Goal: Information Seeking & Learning: Learn about a topic

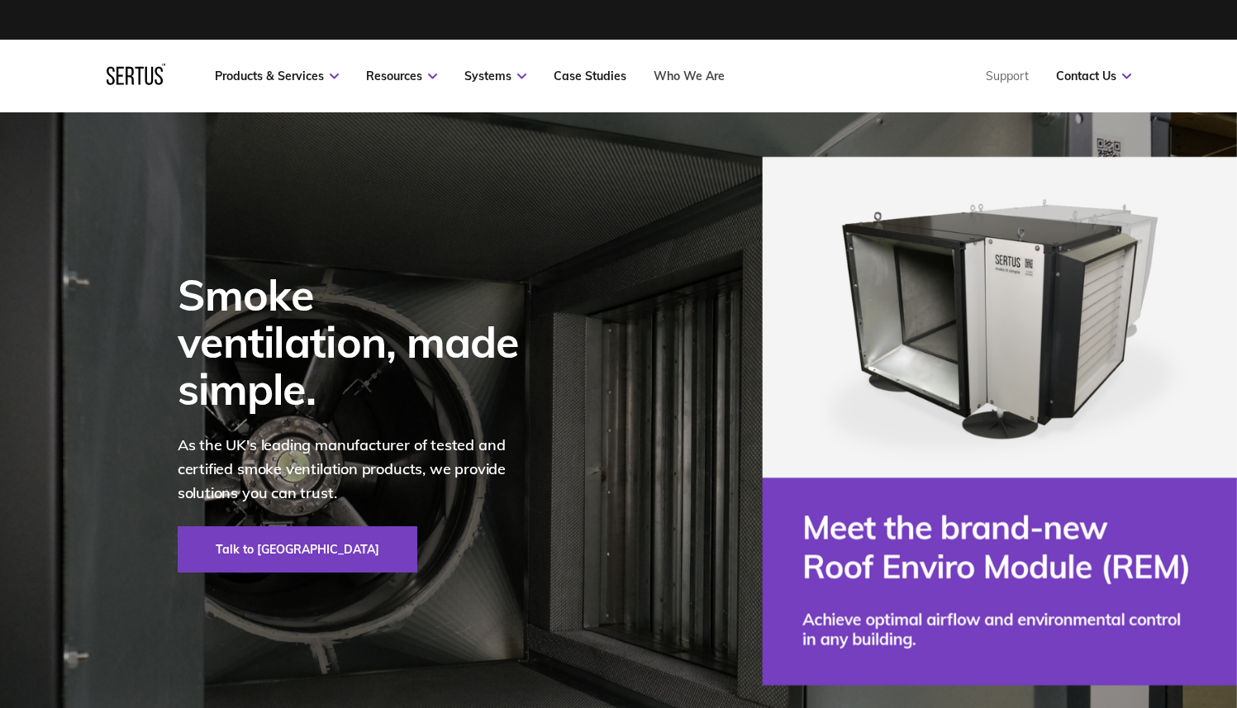
click at [692, 81] on link "Who We Are" at bounding box center [689, 76] width 71 height 15
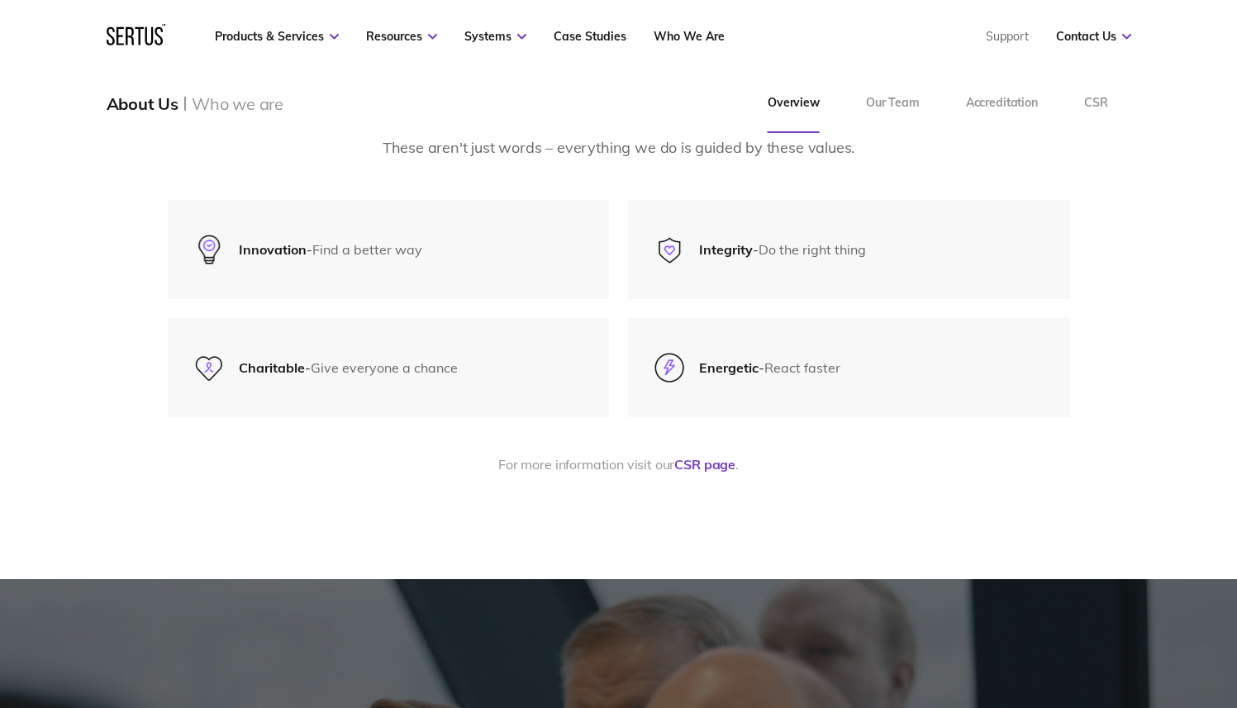
scroll to position [3636, 0]
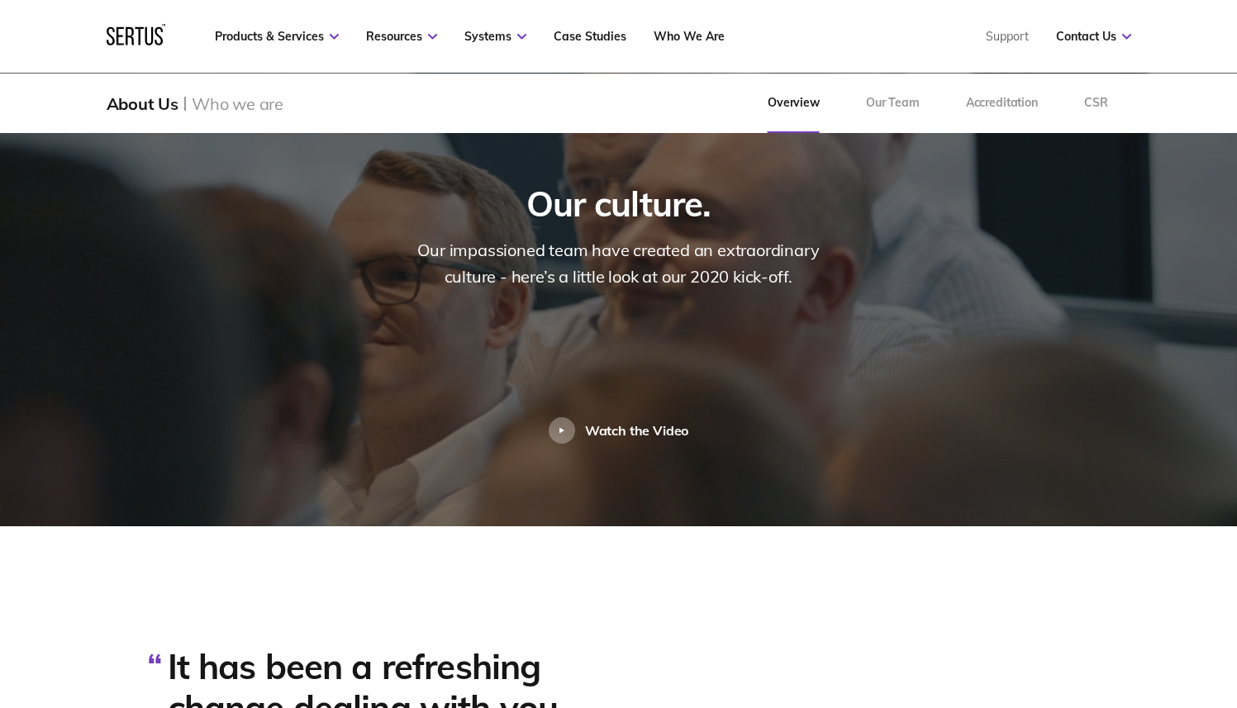
click at [559, 427] on img at bounding box center [618, 279] width 1237 height 496
click at [561, 417] on div at bounding box center [562, 430] width 26 height 26
click at [575, 417] on div "Watch the Video" at bounding box center [619, 430] width 140 height 26
click at [1027, 111] on link "Accreditation" at bounding box center [1002, 104] width 118 height 60
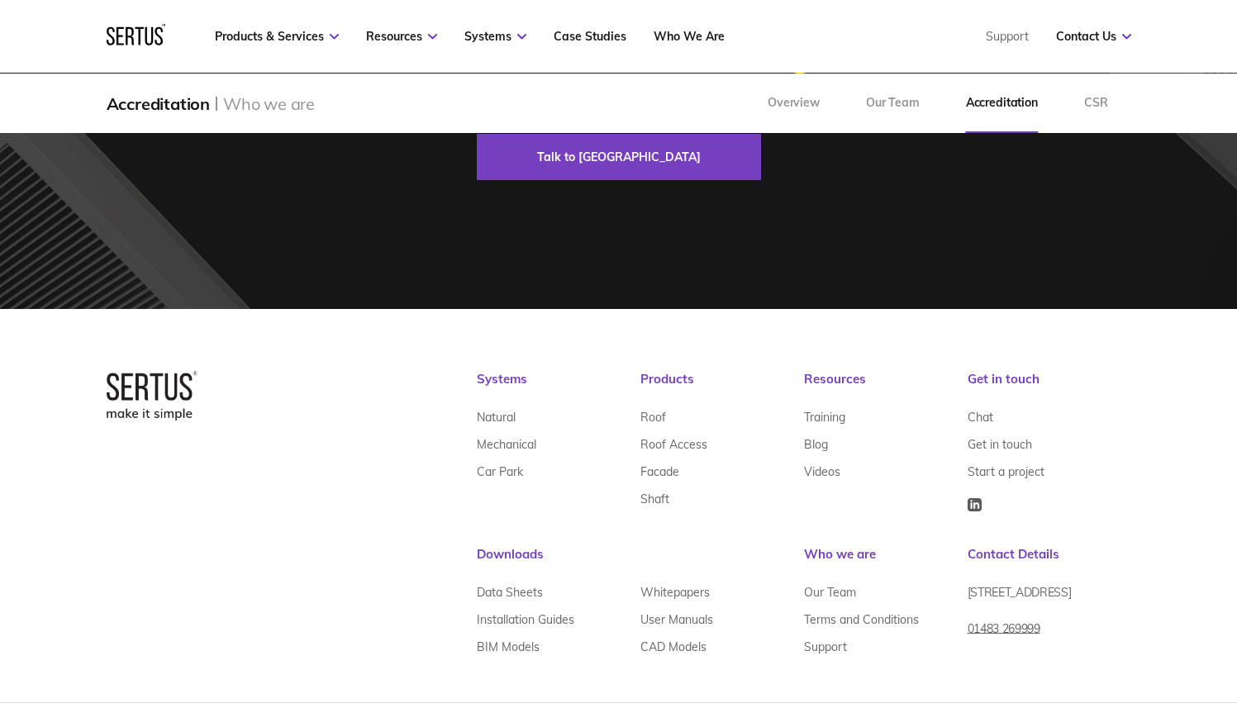
scroll to position [2257, 0]
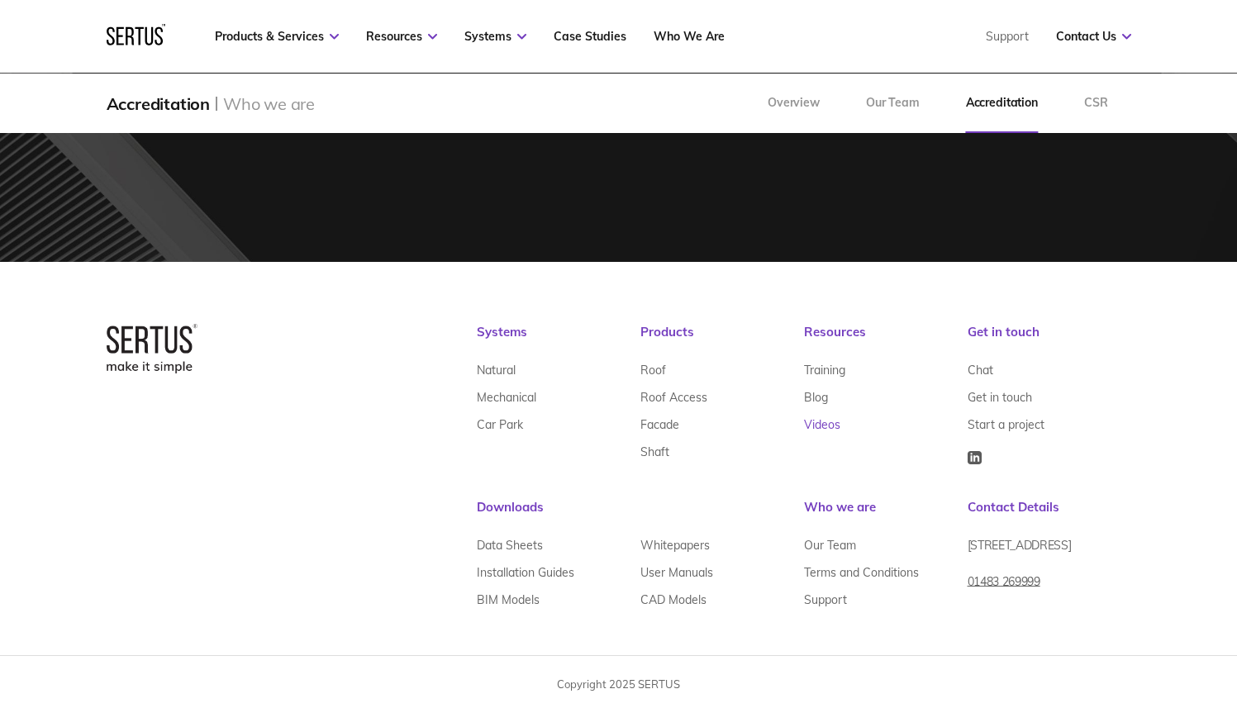
click at [826, 423] on link "Videos" at bounding box center [822, 425] width 36 height 27
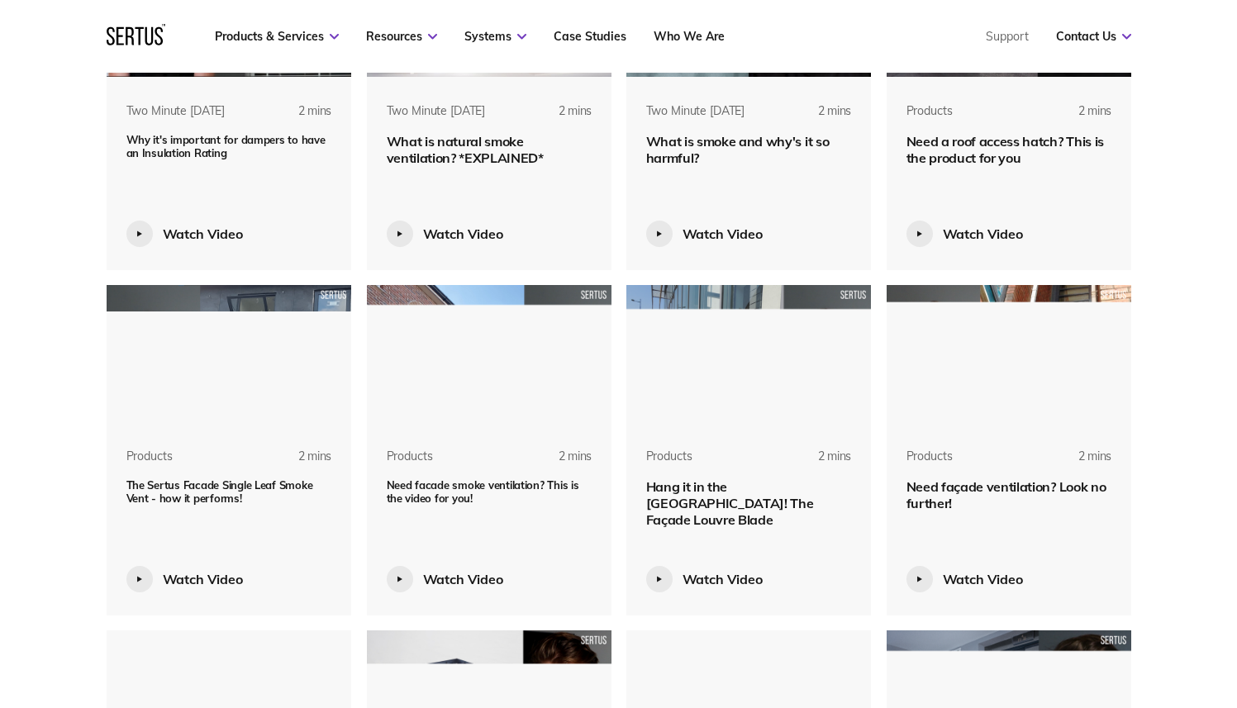
scroll to position [1975, 0]
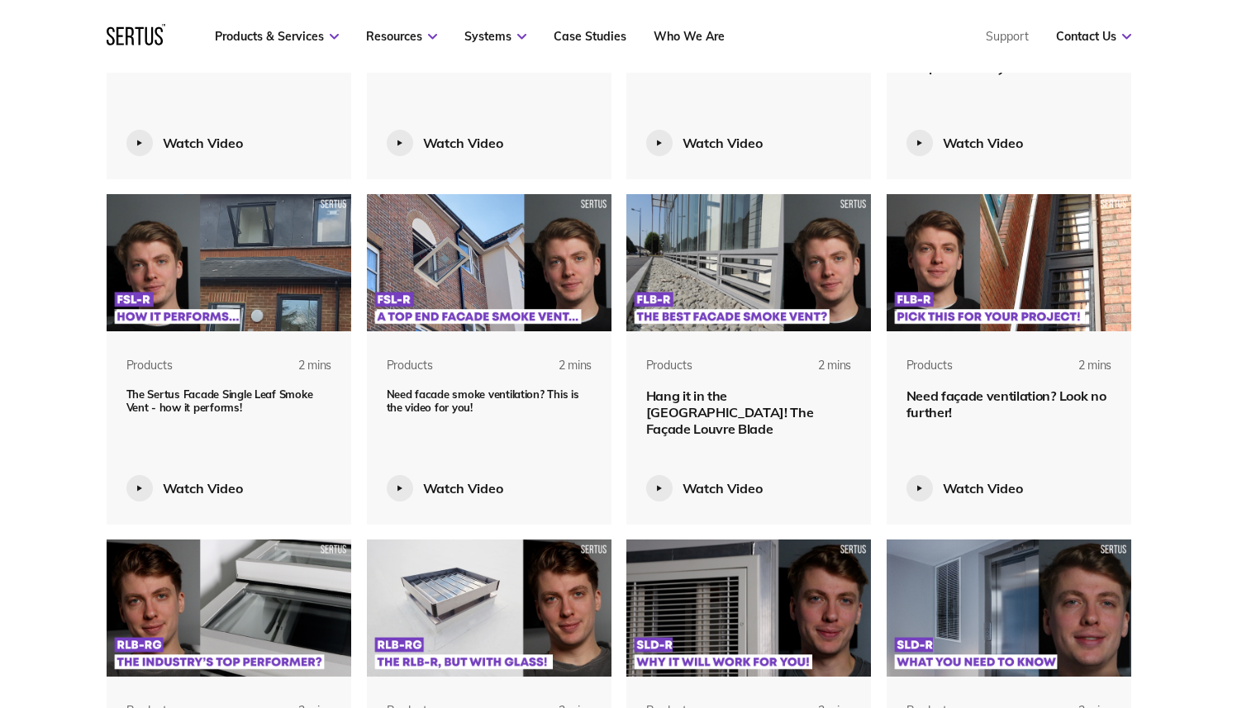
click at [518, 391] on span "Need facade smoke ventilation? This is the video for you!" at bounding box center [483, 401] width 193 height 26
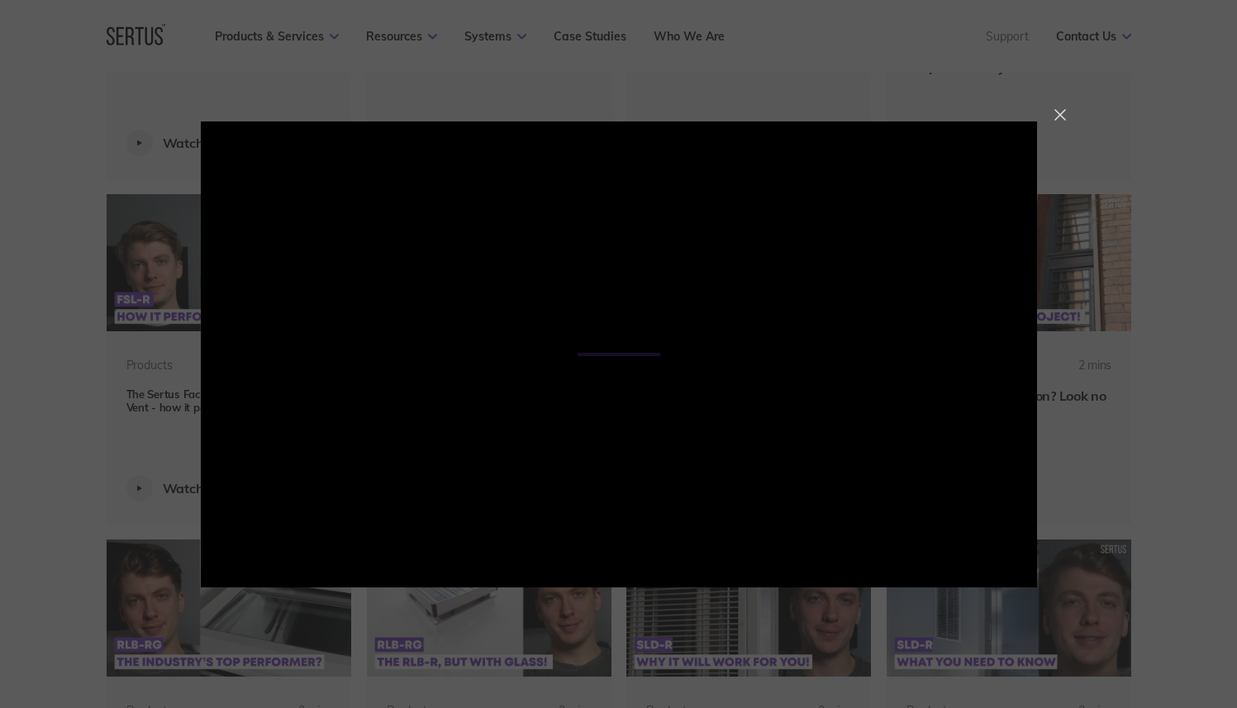
click at [1057, 117] on div at bounding box center [1061, 115] width 12 height 12
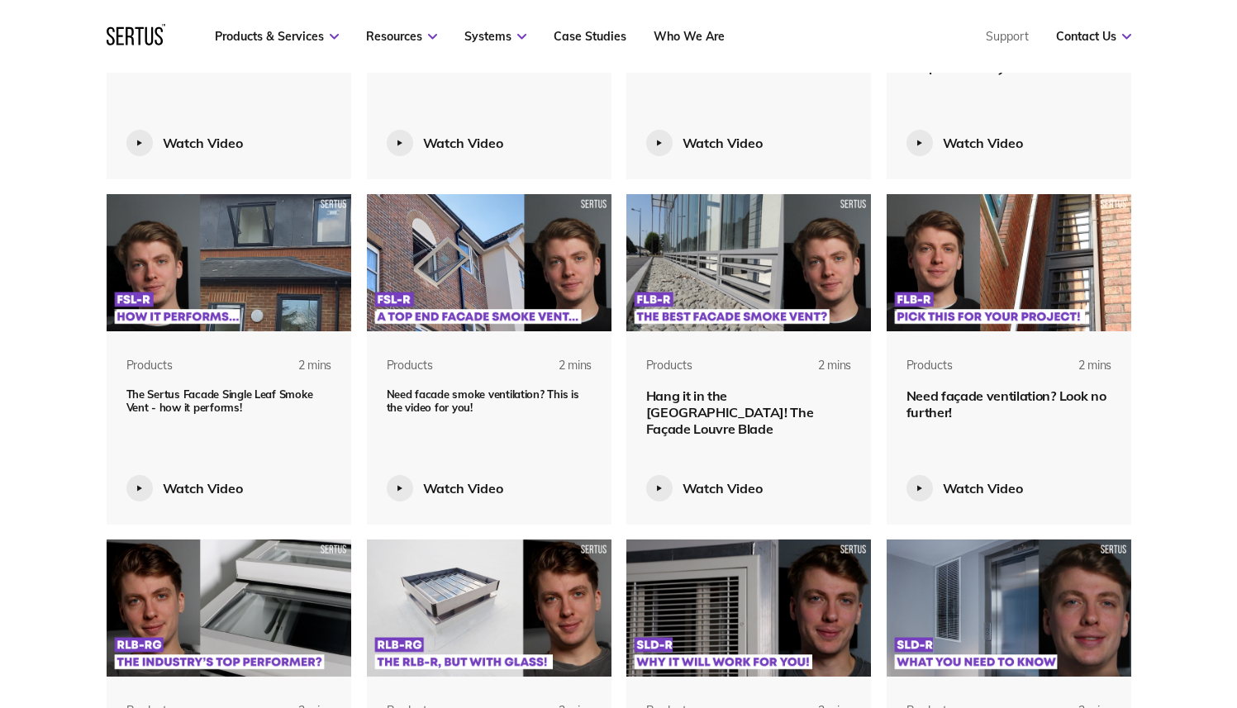
click at [785, 246] on img at bounding box center [748, 262] width 245 height 137
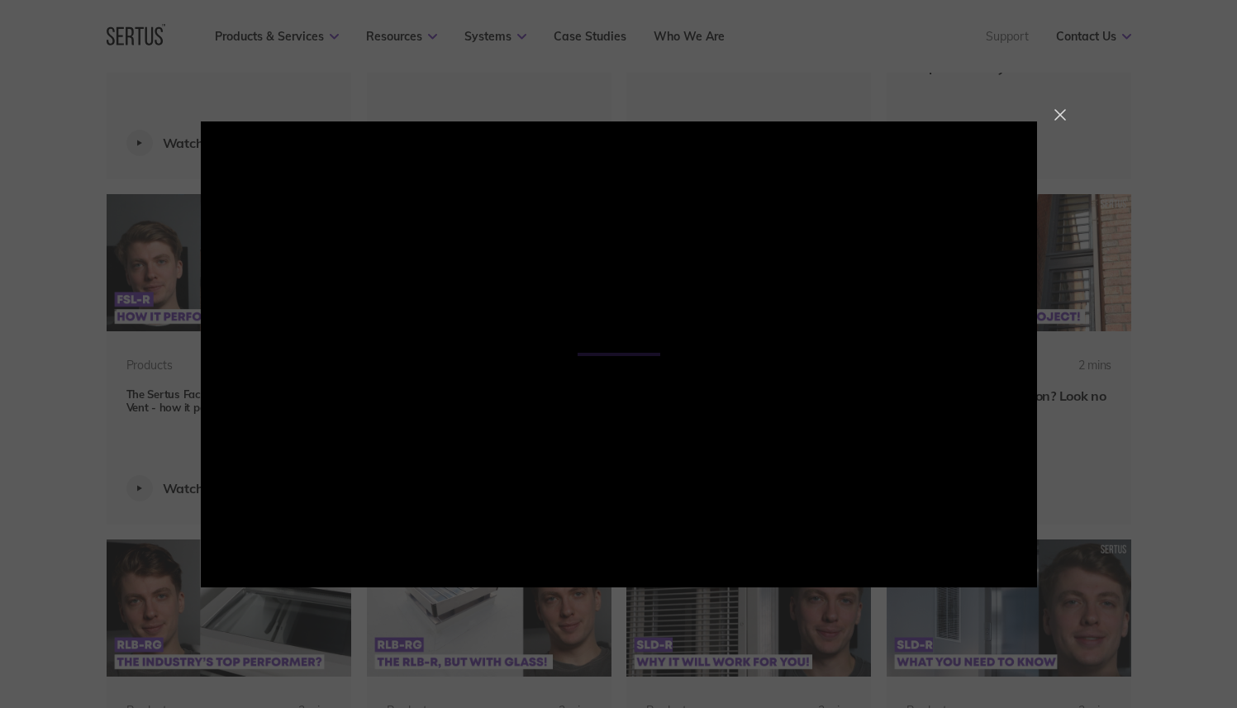
click at [1063, 113] on div at bounding box center [1061, 115] width 12 height 12
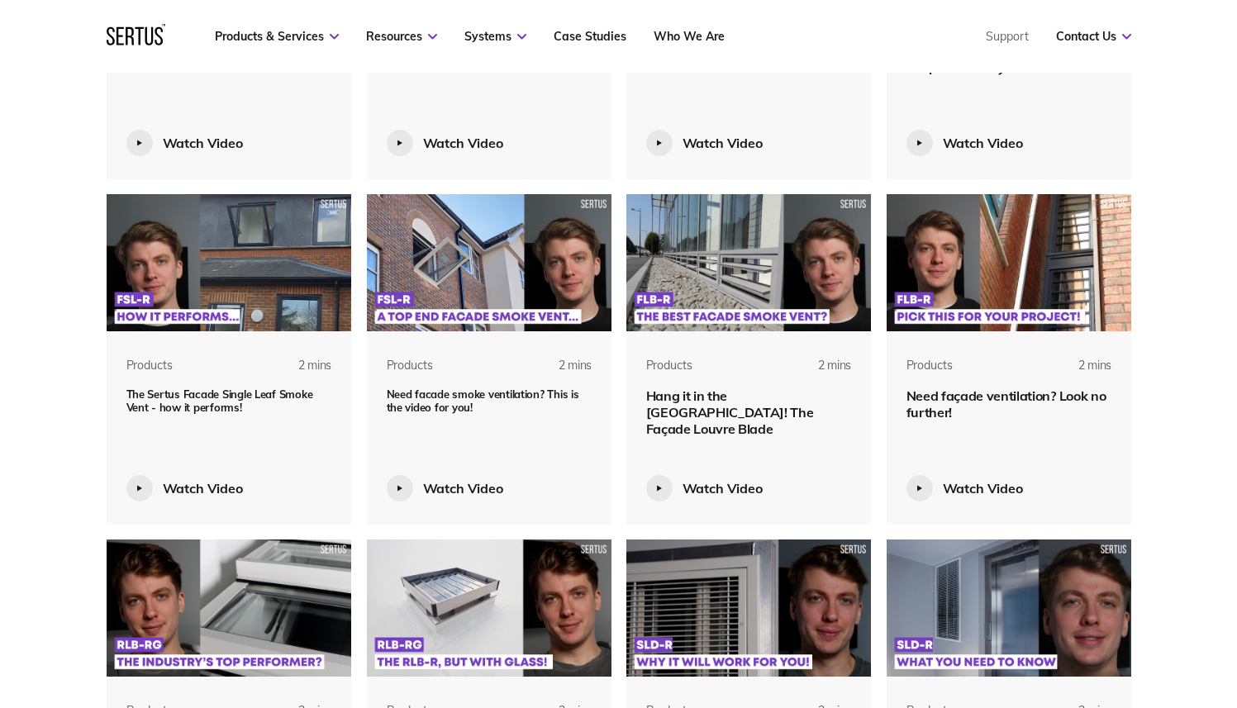
scroll to position [1642, 0]
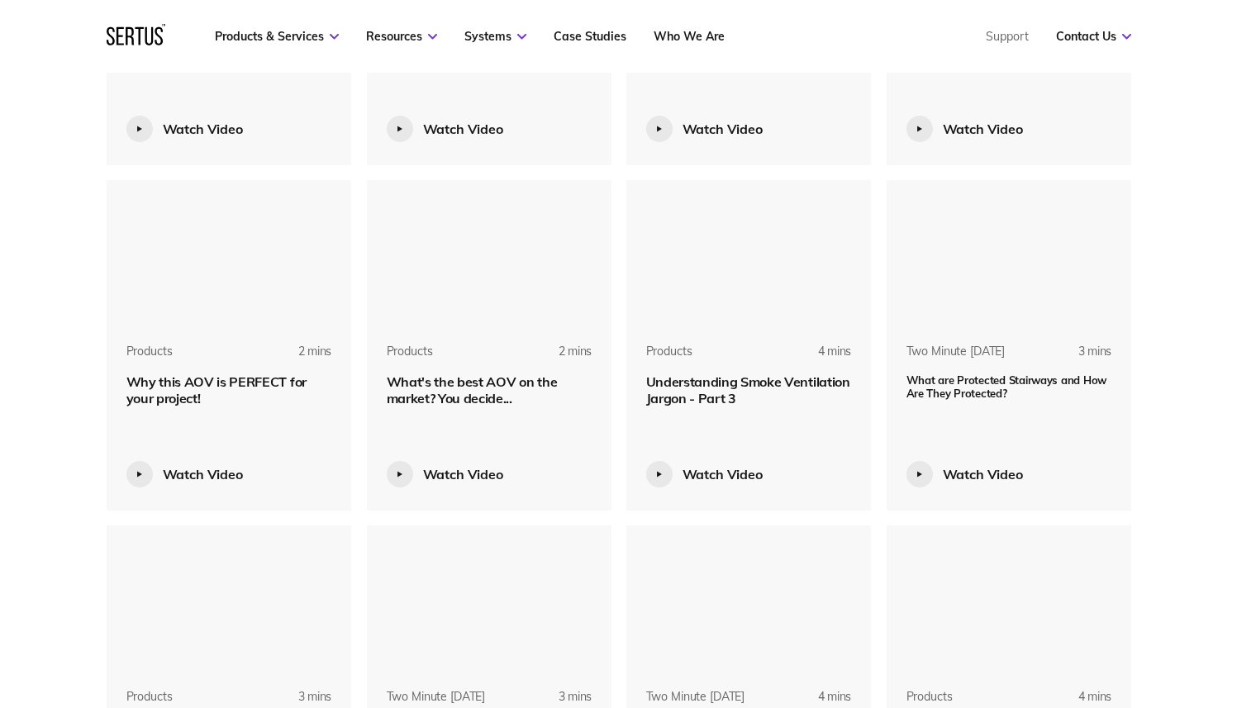
scroll to position [3047, 0]
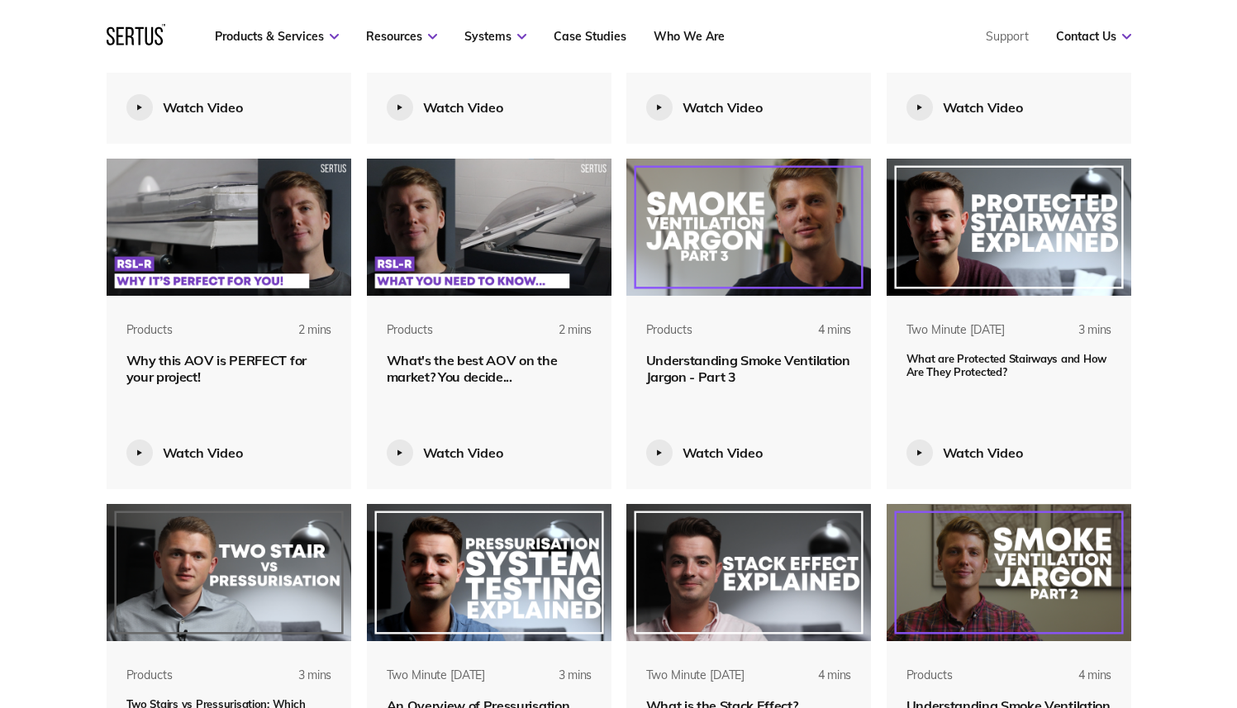
click at [1038, 202] on img at bounding box center [1009, 227] width 245 height 137
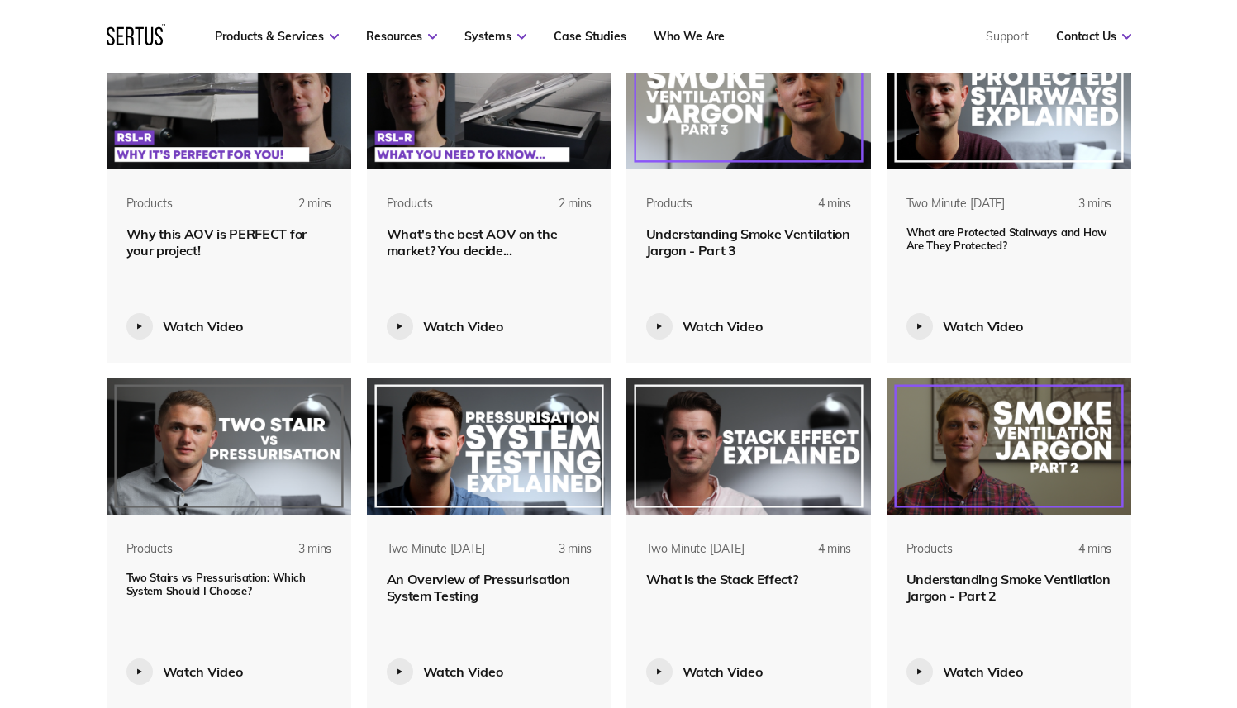
scroll to position [3371, 0]
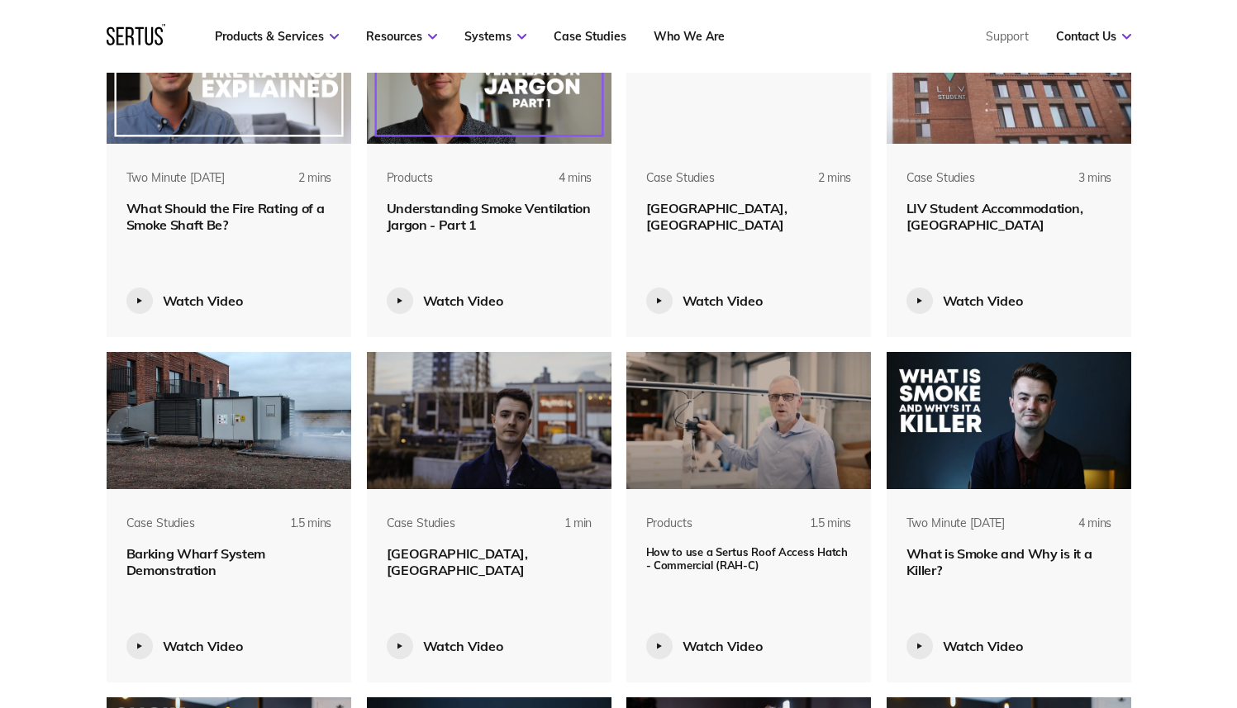
scroll to position [3916, 0]
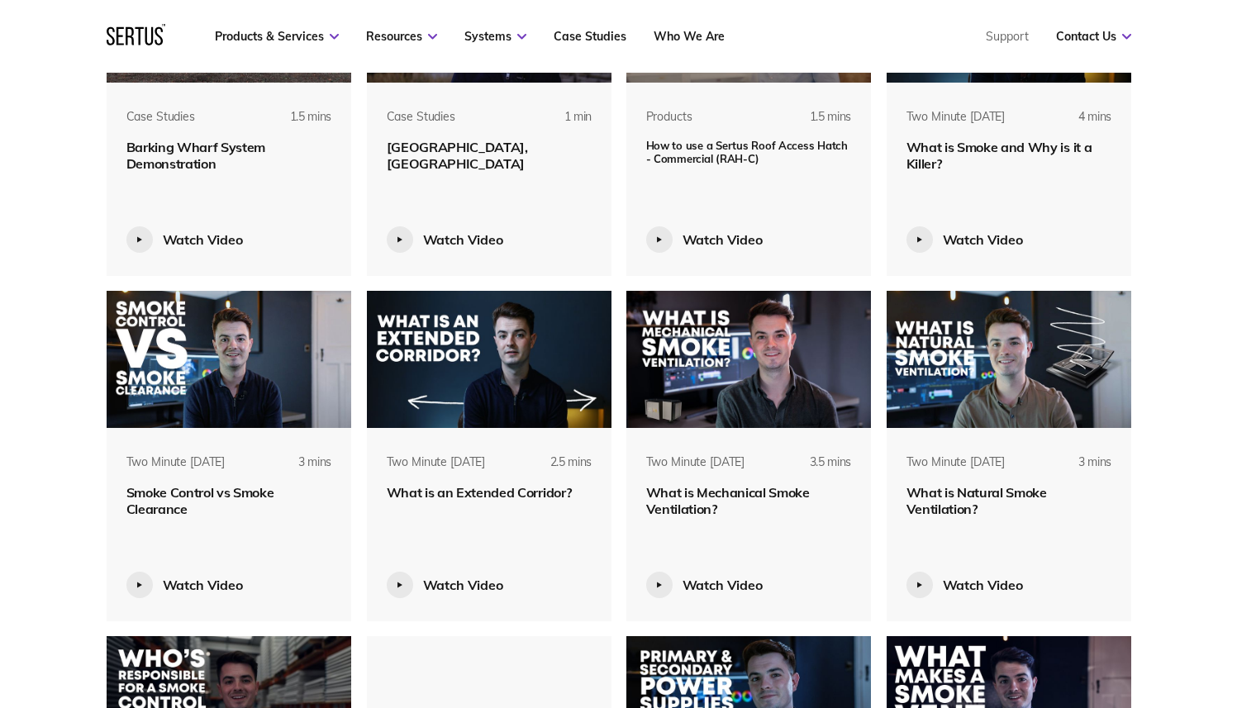
scroll to position [4476, 0]
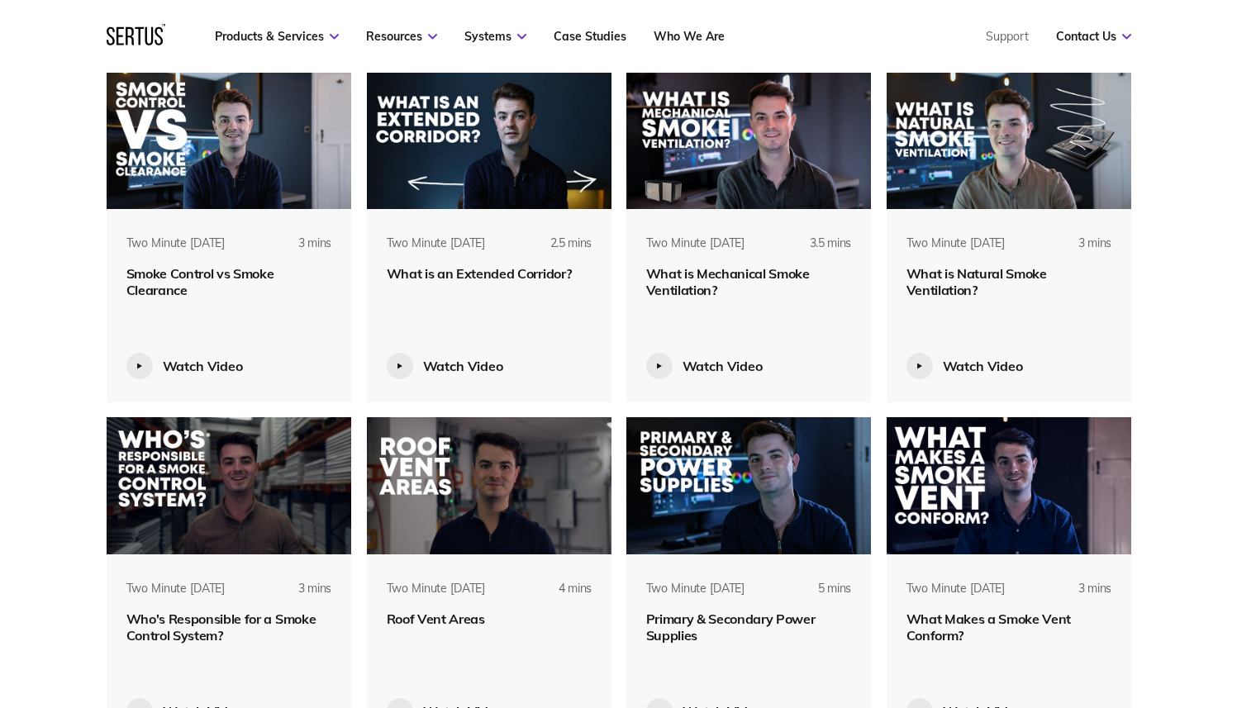
scroll to position [4425, 0]
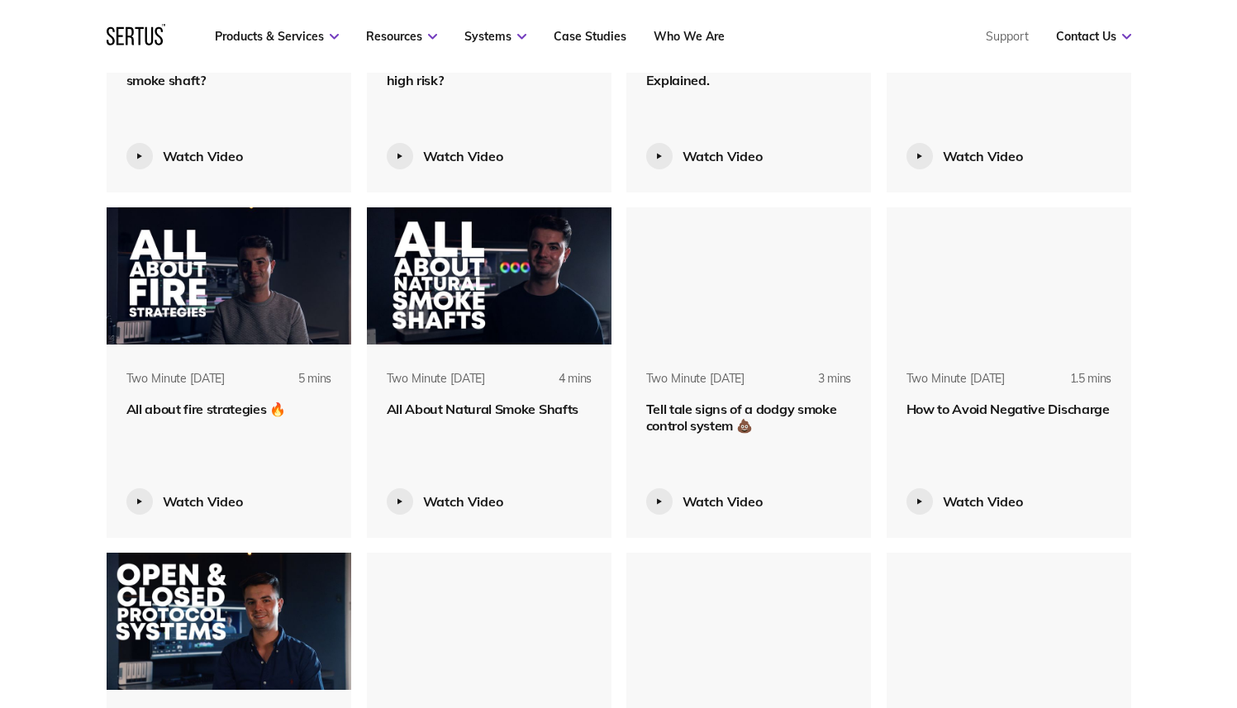
scroll to position [6645, 0]
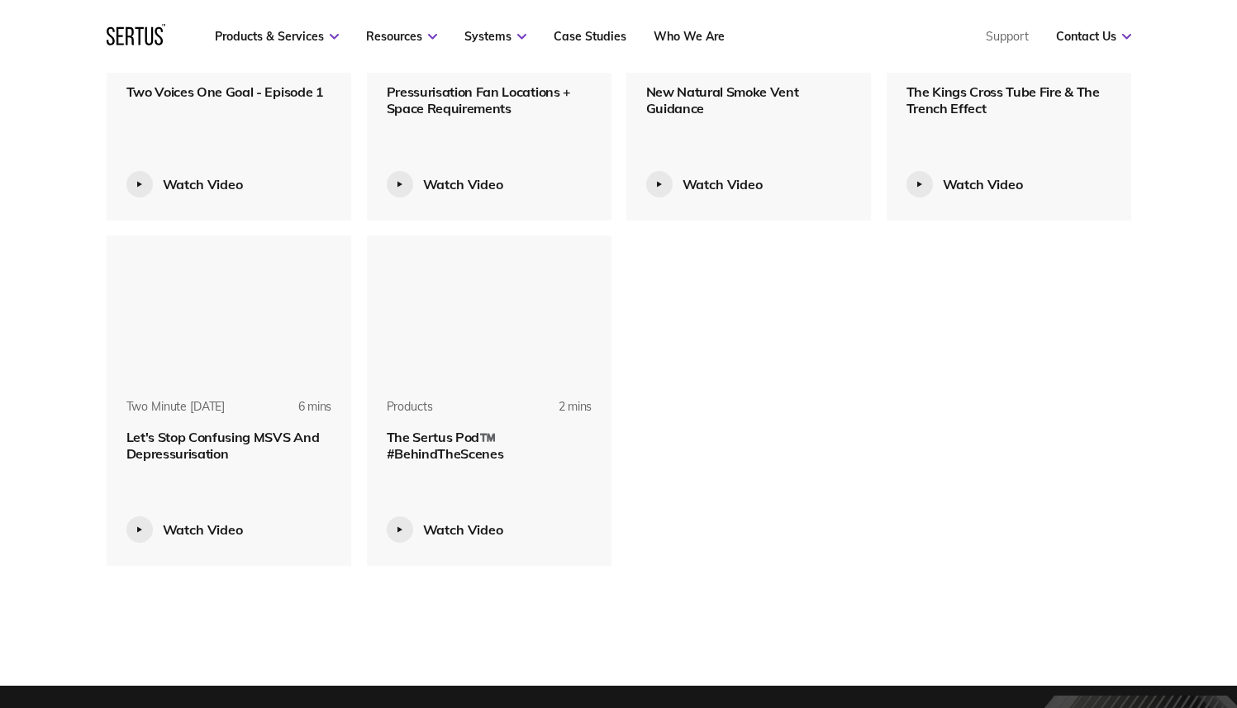
scroll to position [8197, 0]
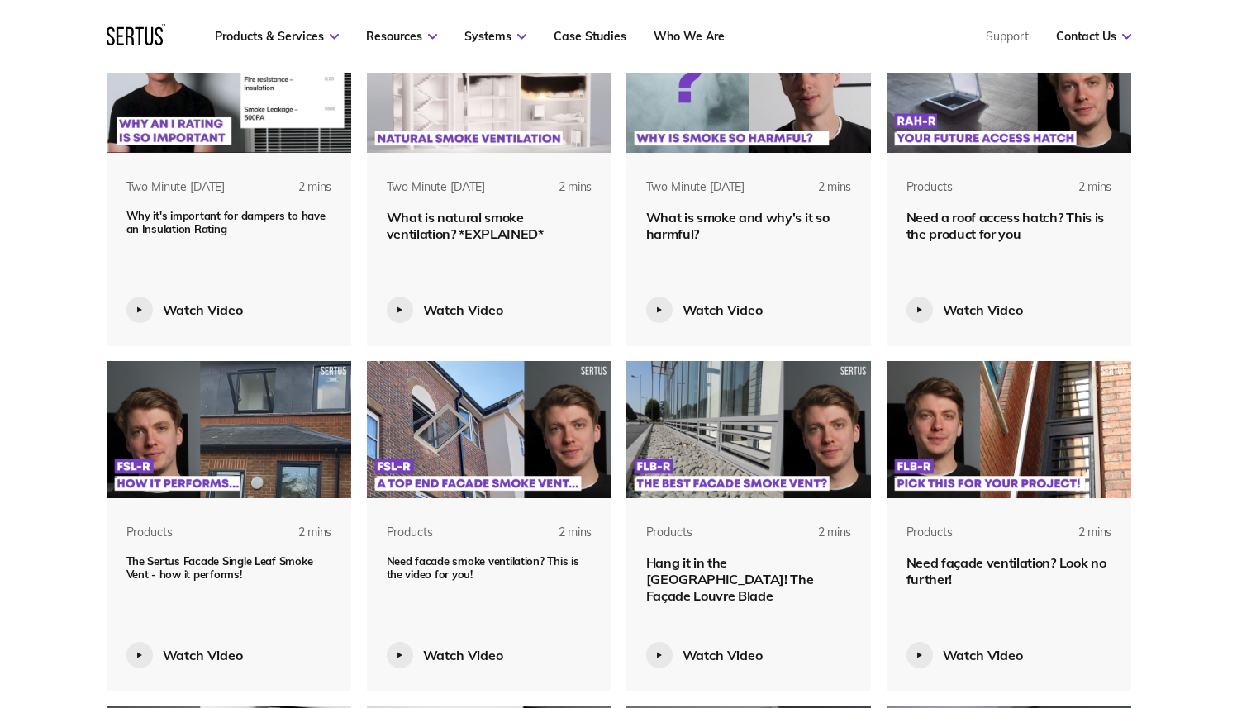
scroll to position [1891, 0]
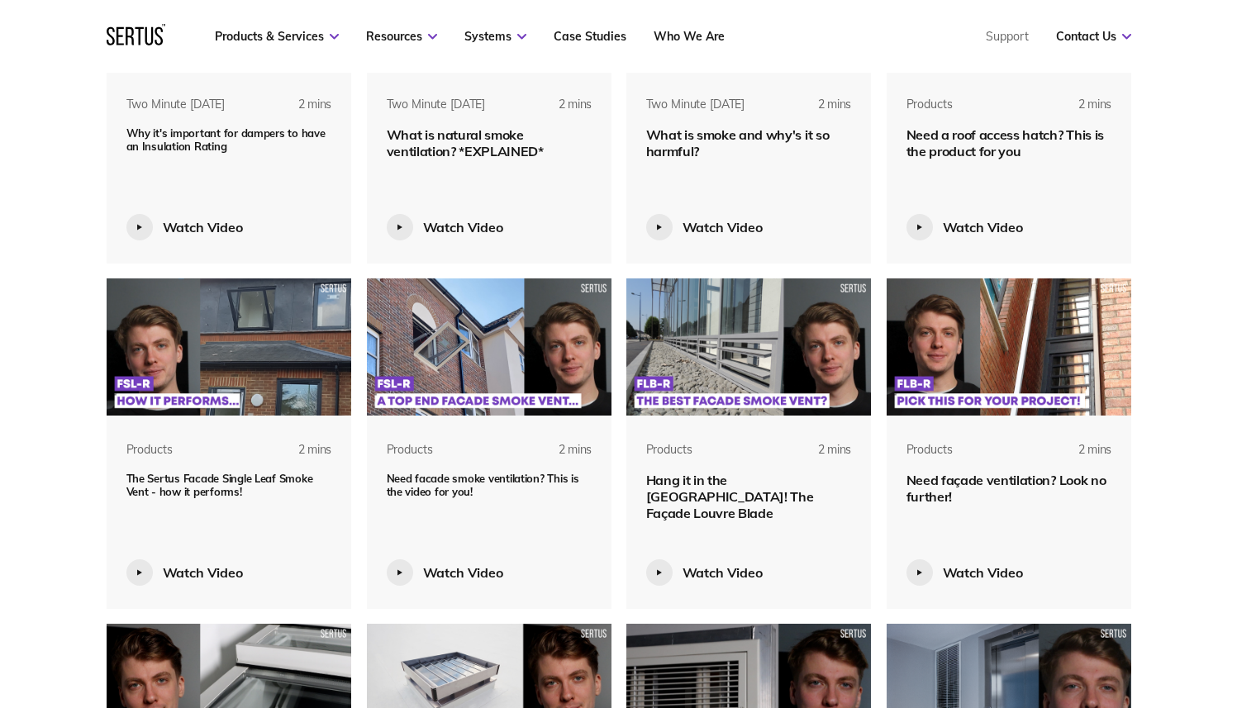
click at [1022, 346] on img at bounding box center [1009, 347] width 245 height 137
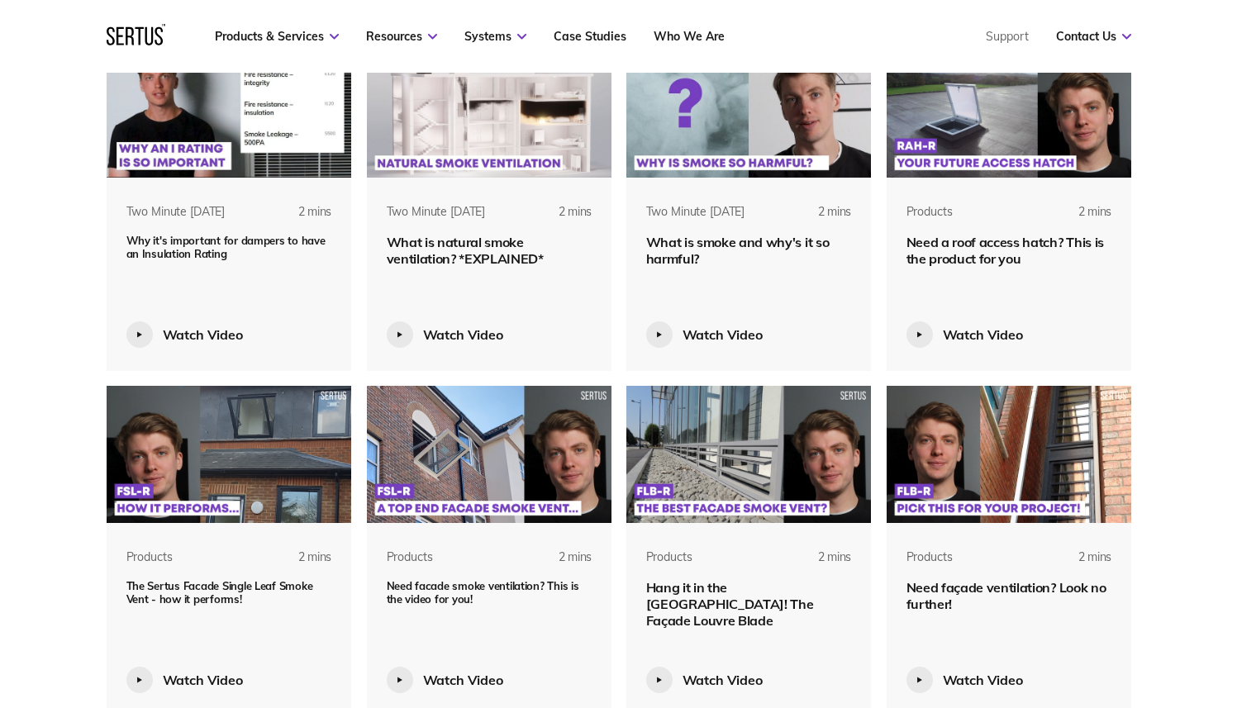
scroll to position [1661, 0]
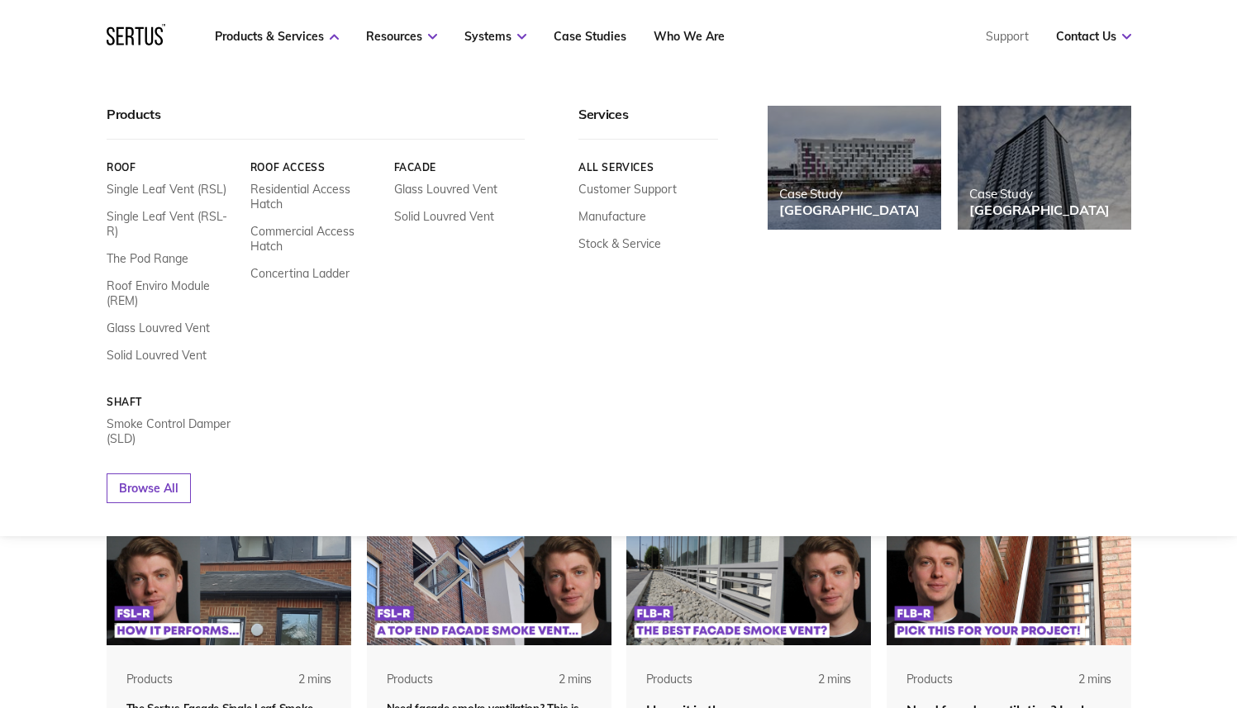
click at [419, 164] on link "Facade" at bounding box center [458, 167] width 131 height 12
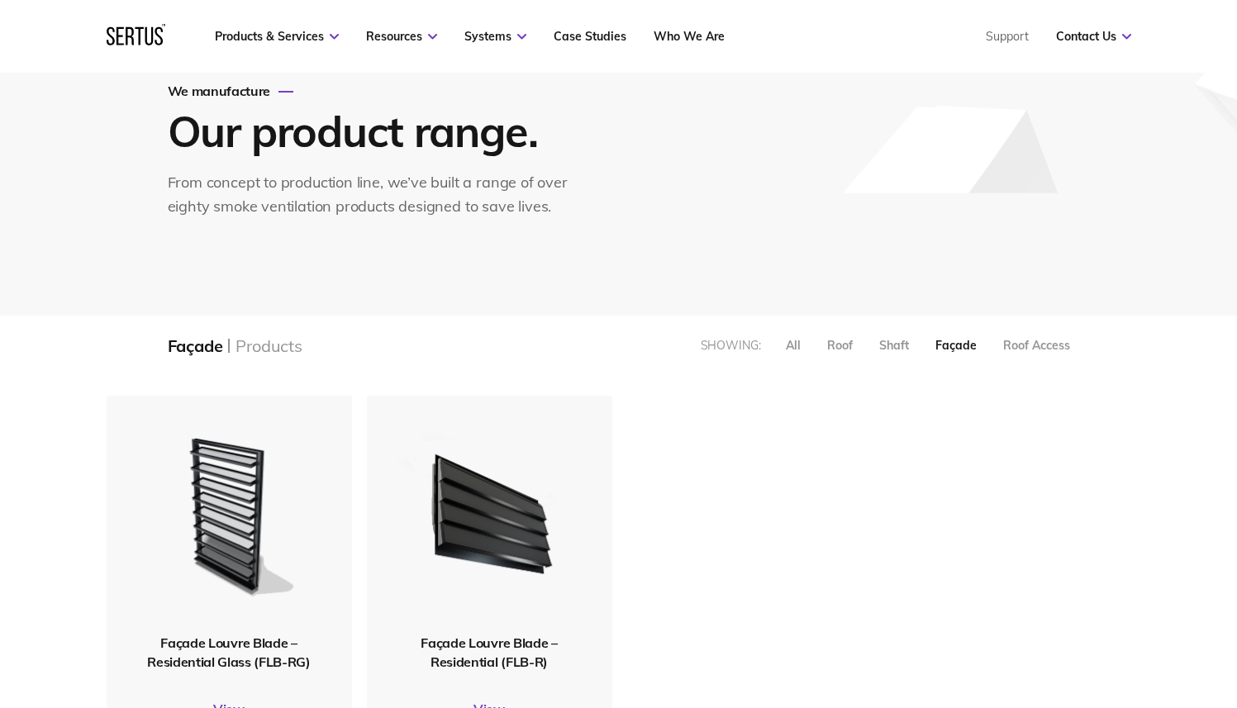
scroll to position [324, 0]
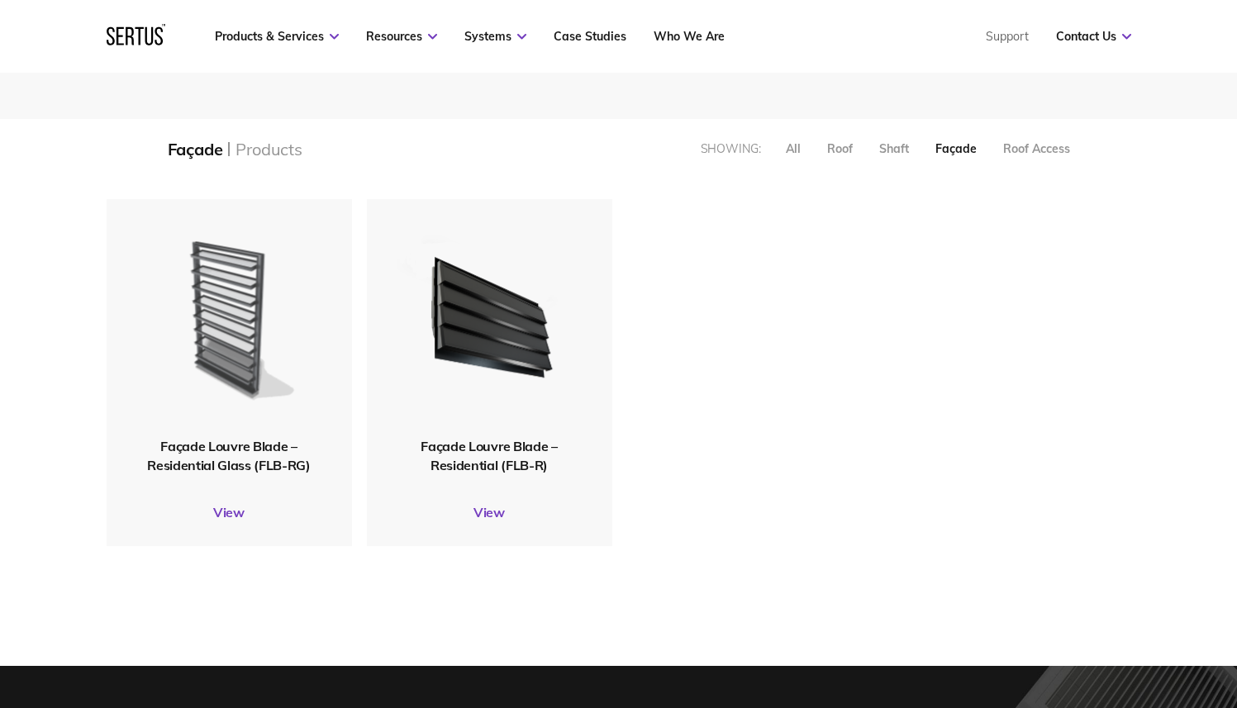
click at [283, 308] on img at bounding box center [228, 318] width 185 height 227
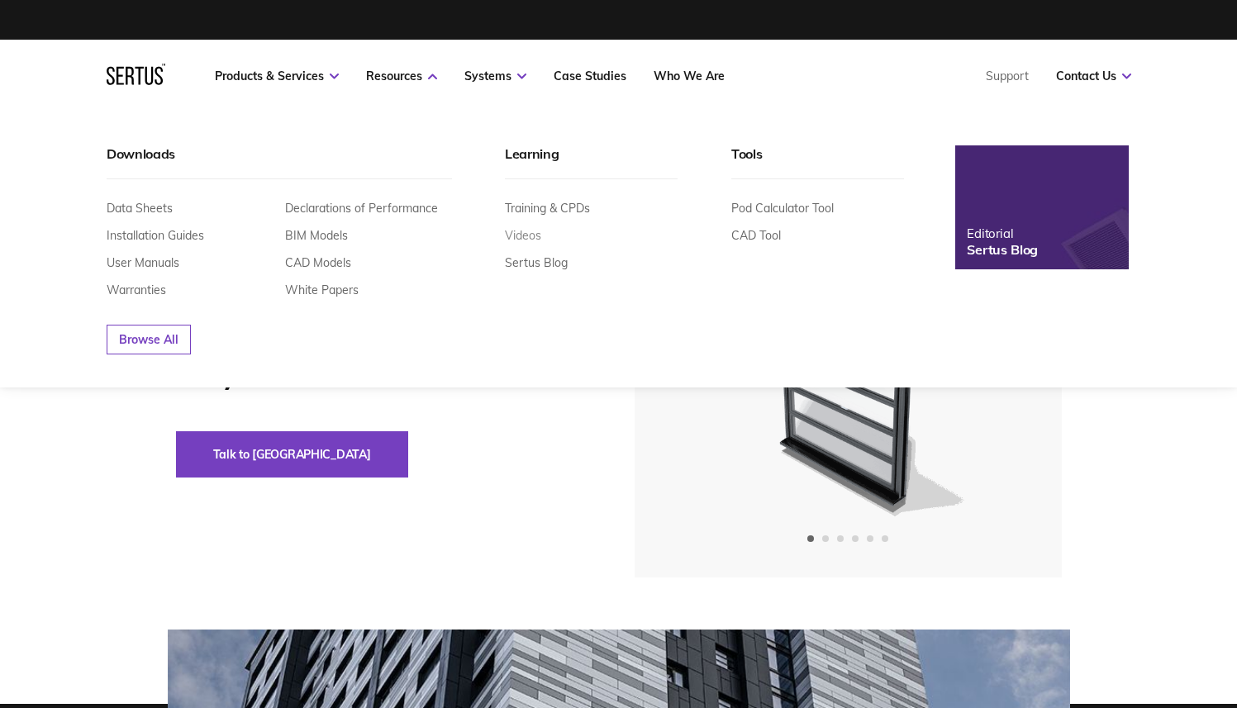
click at [529, 231] on link "Videos" at bounding box center [523, 235] width 36 height 15
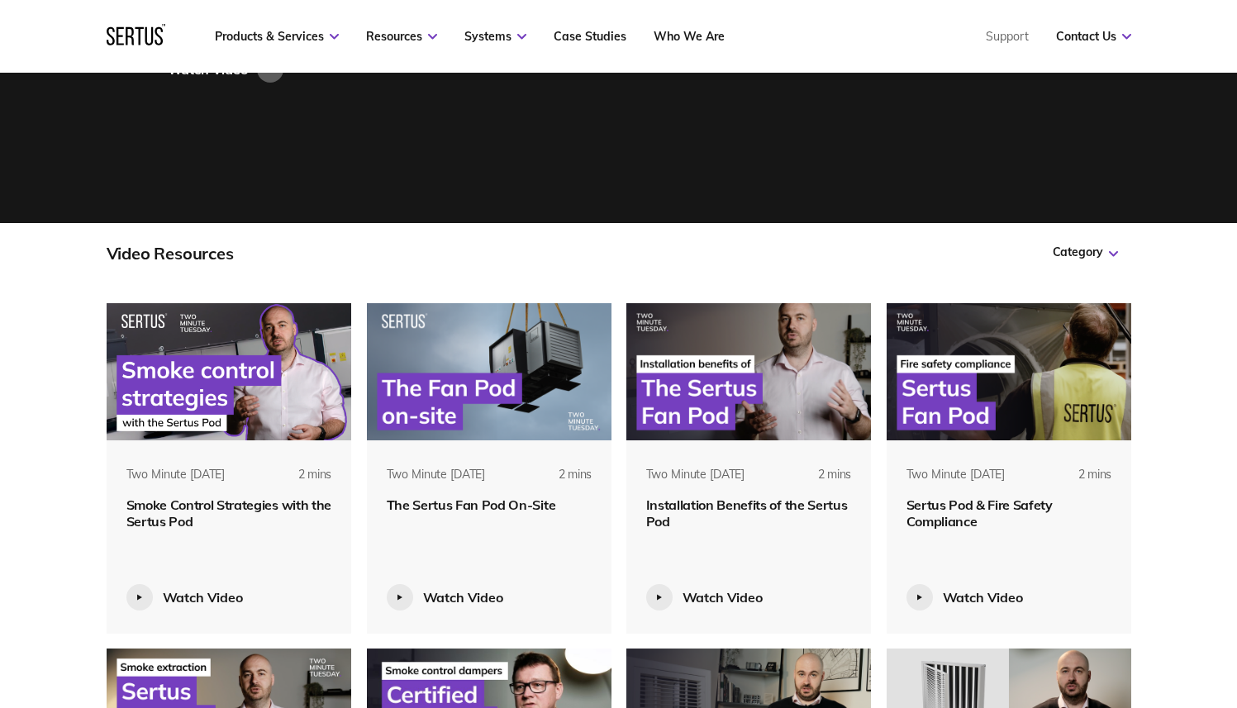
scroll to position [868, 0]
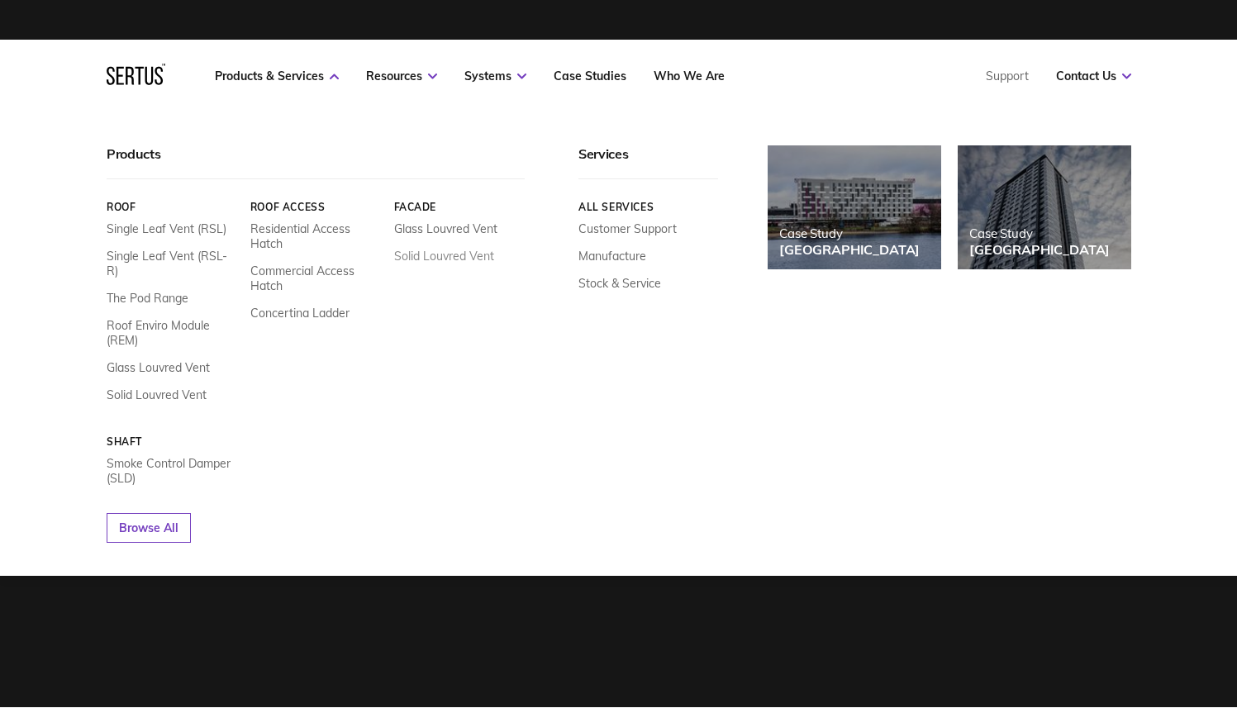
click at [436, 256] on link "Solid Louvred Vent" at bounding box center [443, 256] width 100 height 15
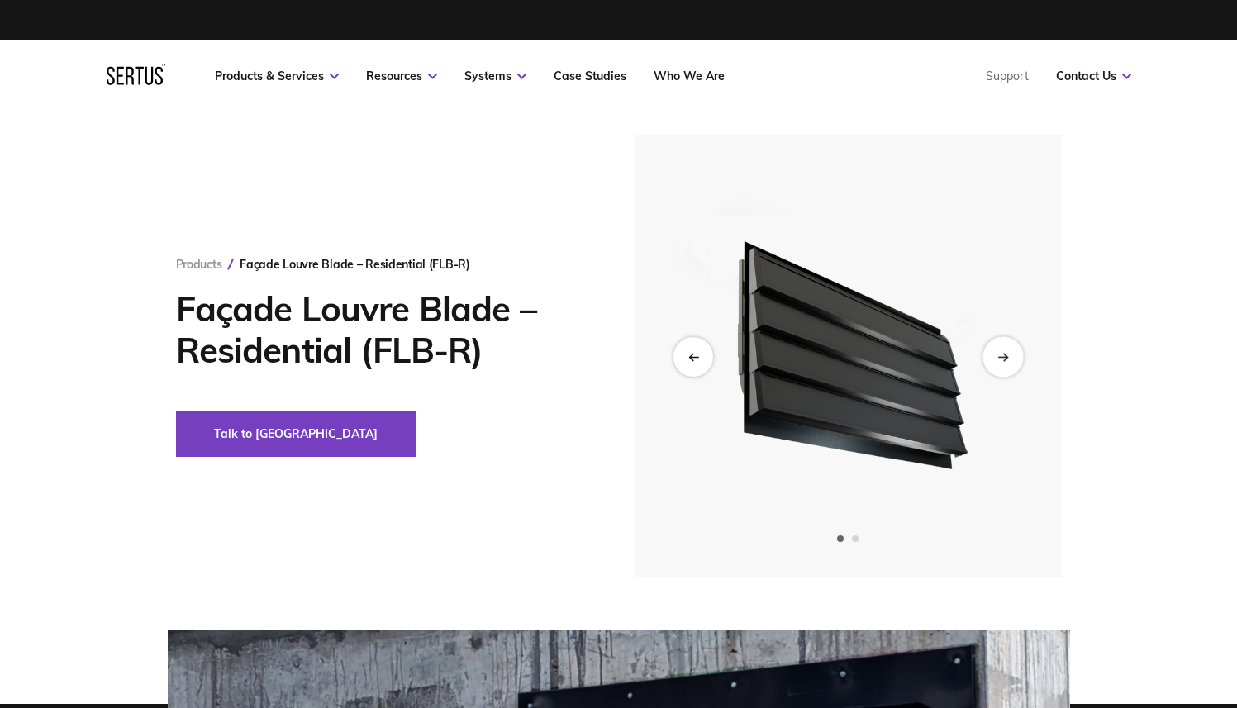
click at [1009, 355] on div "Next slide" at bounding box center [1003, 356] width 40 height 40
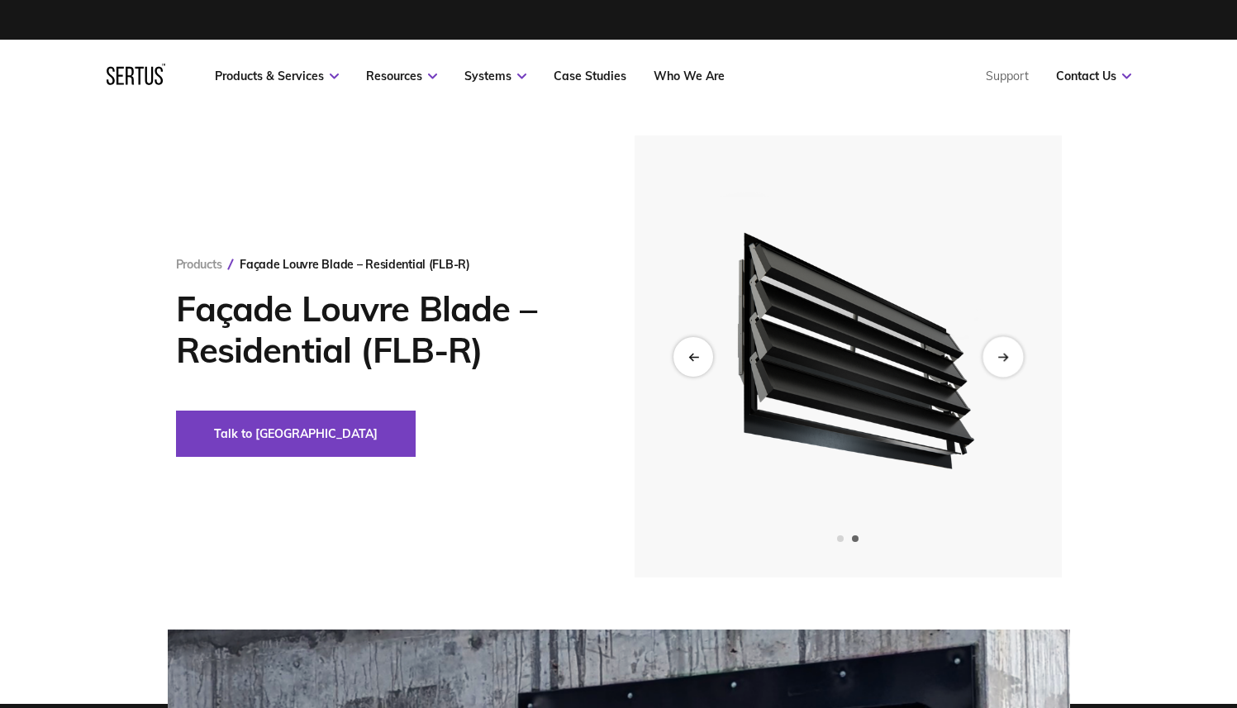
click at [1009, 355] on div "Next slide" at bounding box center [1003, 356] width 40 height 40
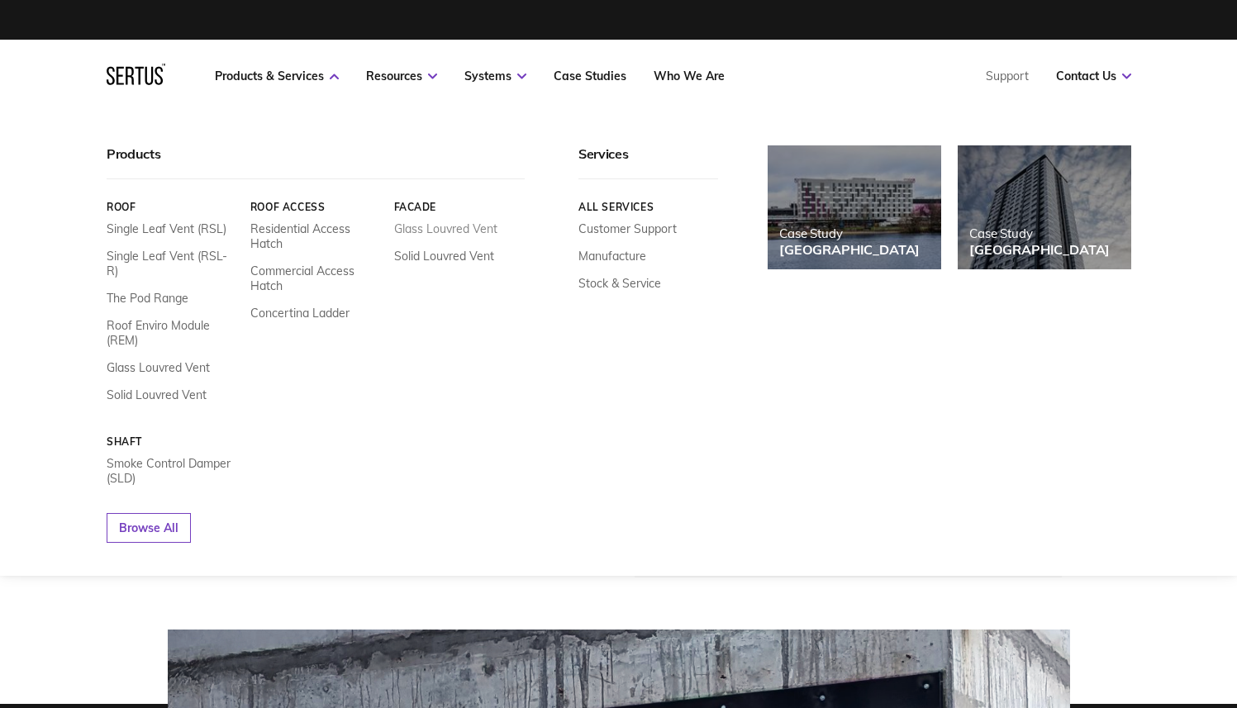
click at [458, 229] on link "Glass Louvred Vent" at bounding box center [444, 228] width 103 height 15
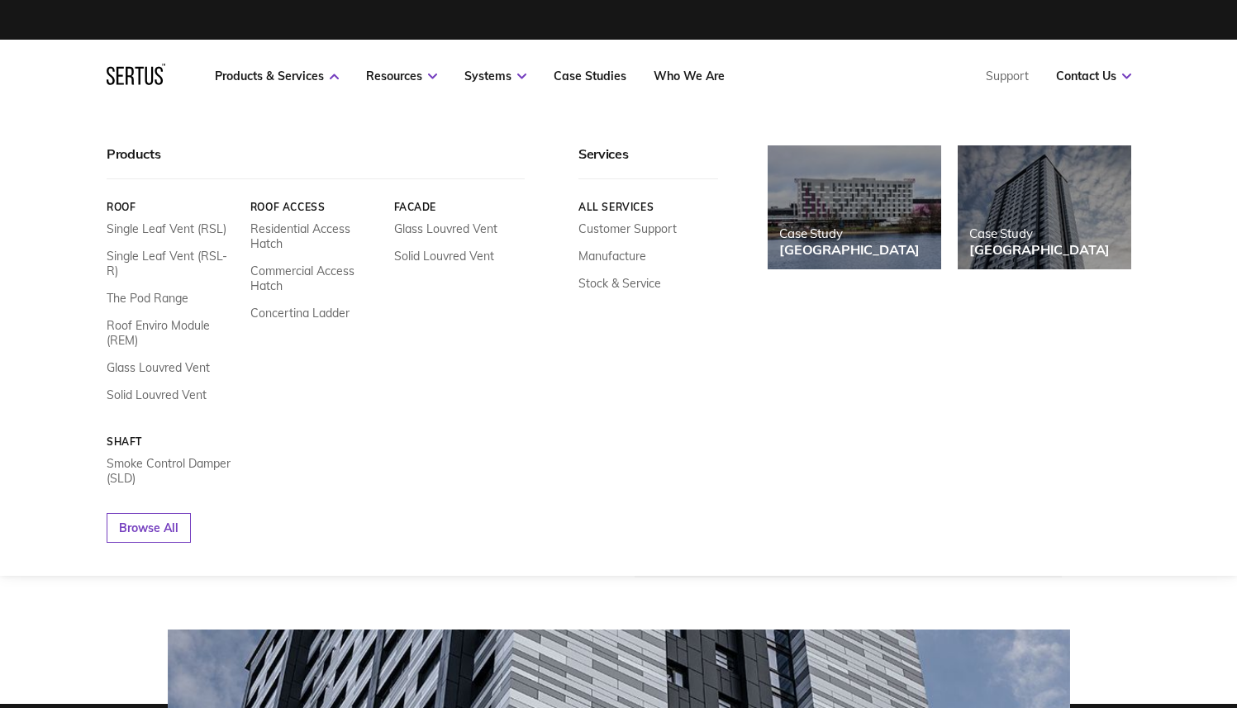
click at [138, 74] on icon at bounding box center [139, 76] width 8 height 18
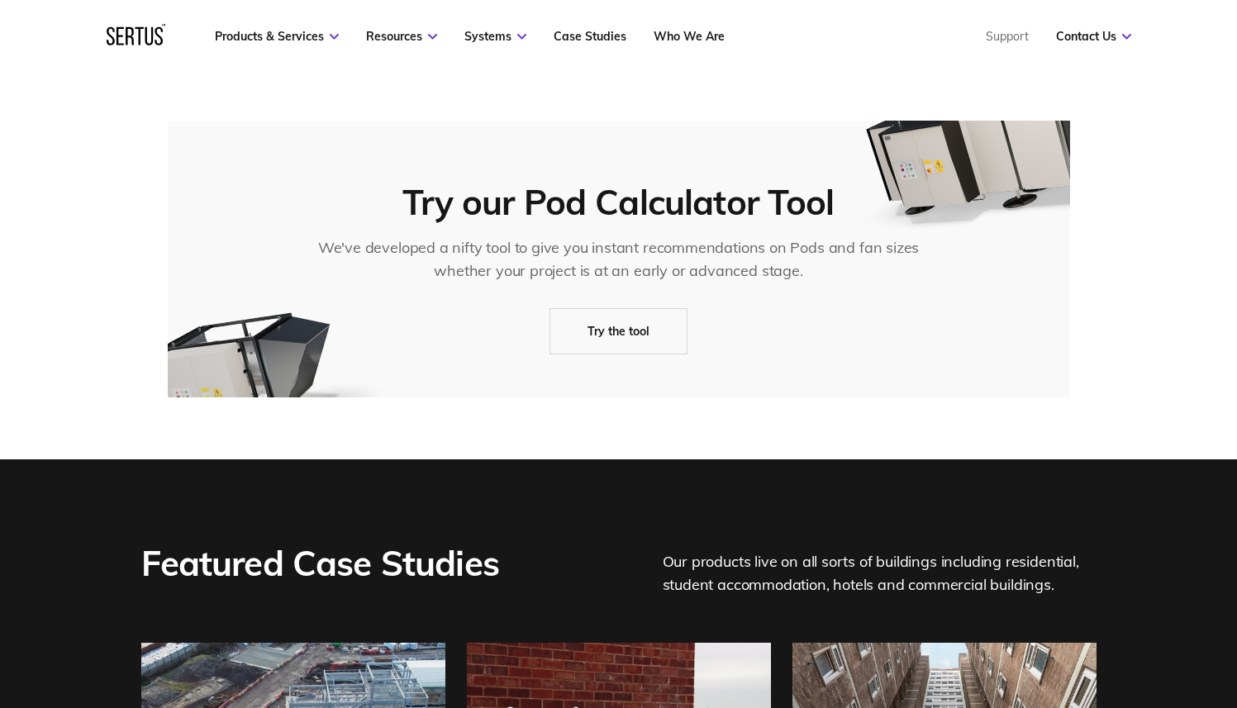
scroll to position [3154, 0]
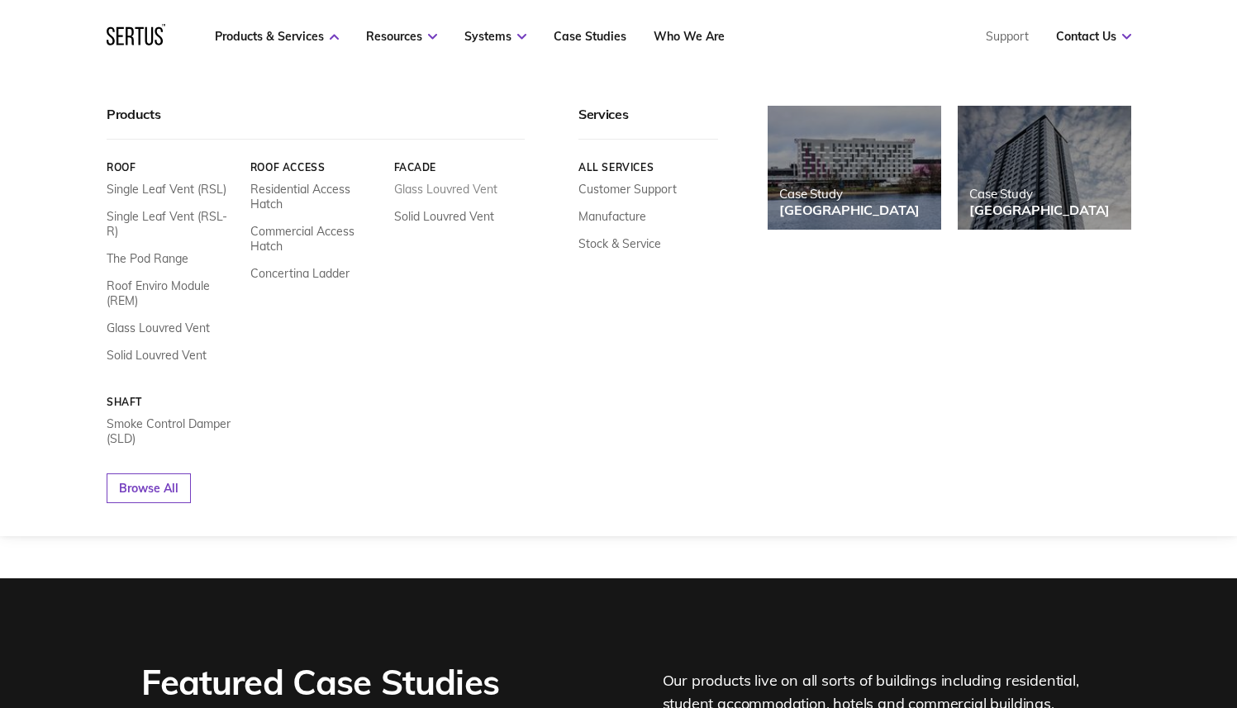
click at [448, 188] on link "Glass Louvred Vent" at bounding box center [444, 189] width 103 height 15
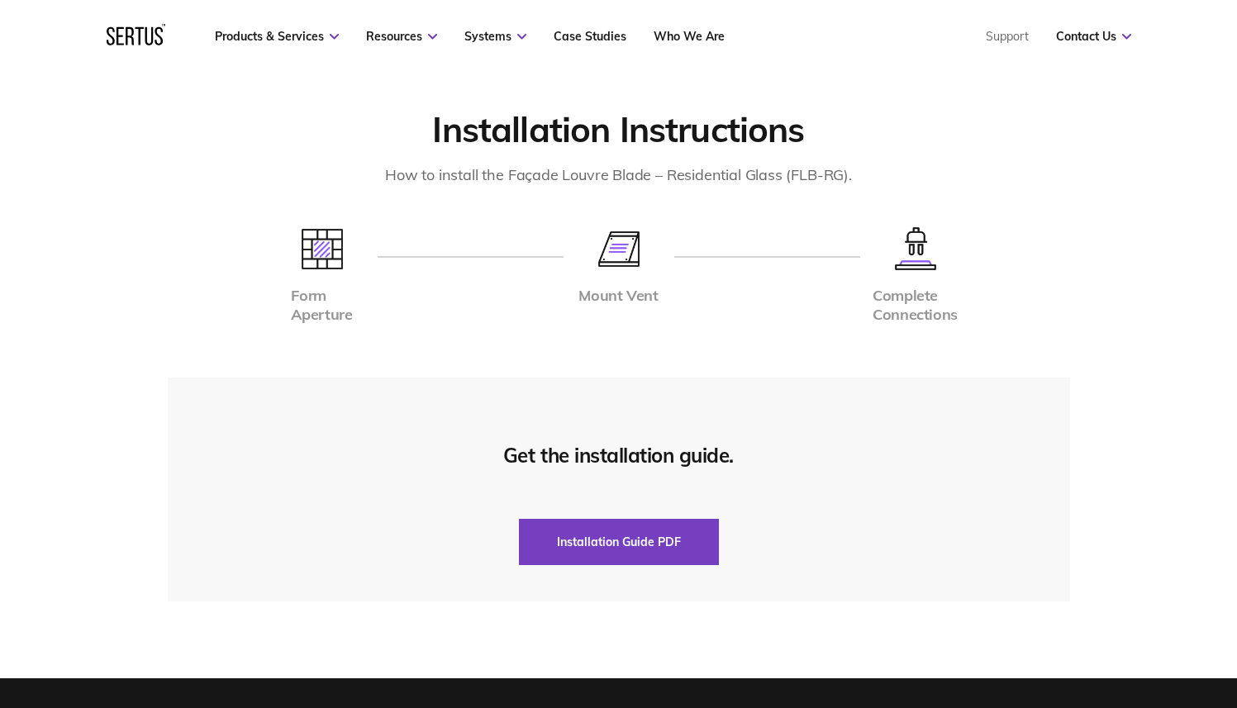
scroll to position [4324, 0]
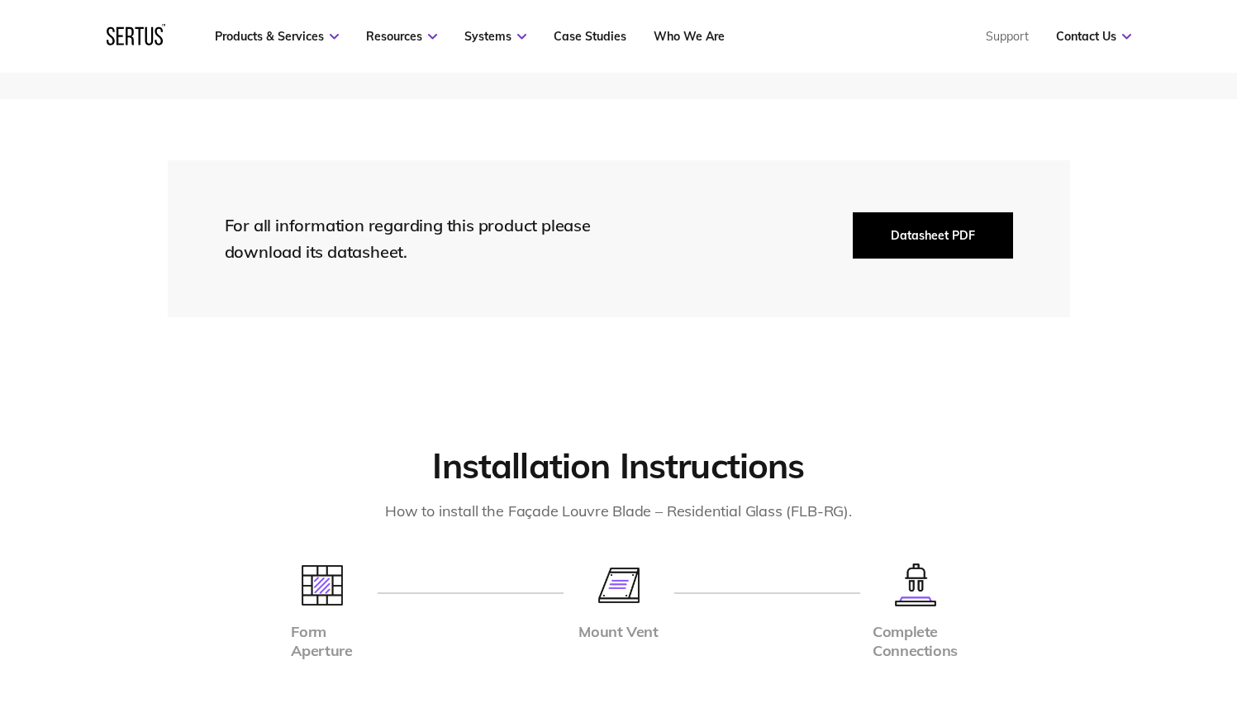
click at [940, 250] on button "Datasheet PDF" at bounding box center [933, 235] width 160 height 46
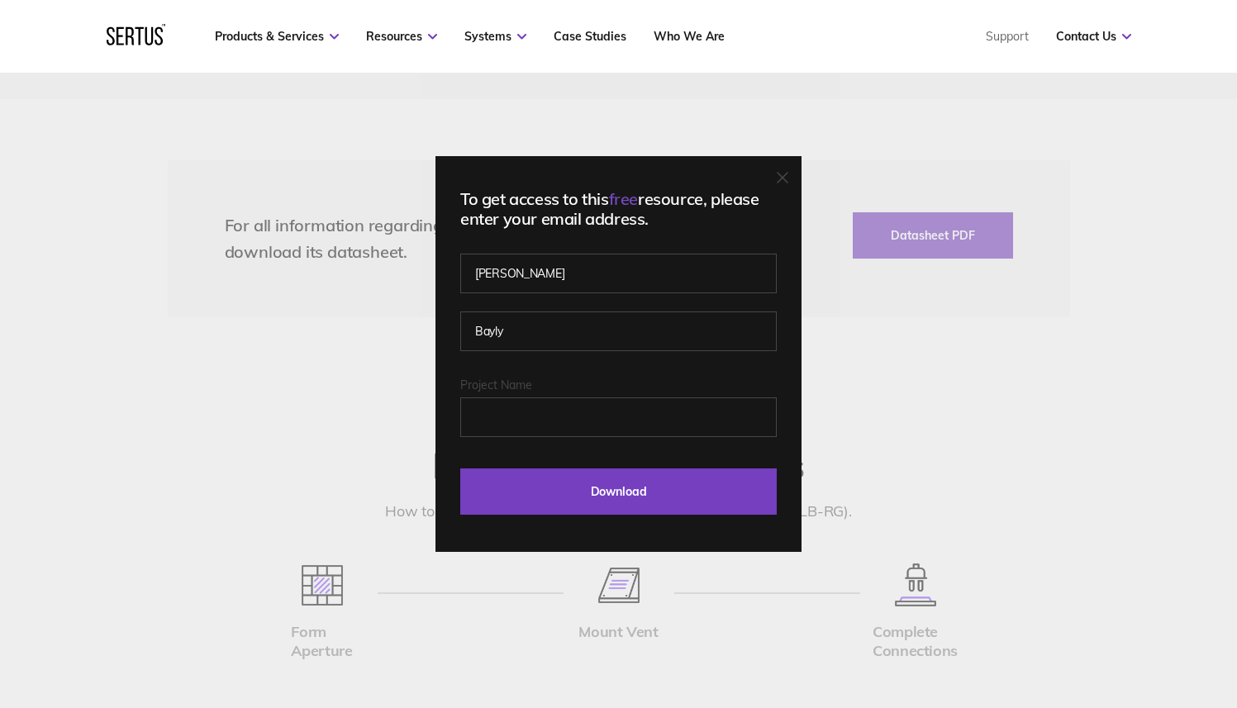
drag, startPoint x: 1111, startPoint y: 272, endPoint x: 1085, endPoint y: 272, distance: 25.6
click at [1112, 272] on div "To get access to this free resource, please enter your email address. [PERSON_N…" at bounding box center [618, 354] width 1237 height 708
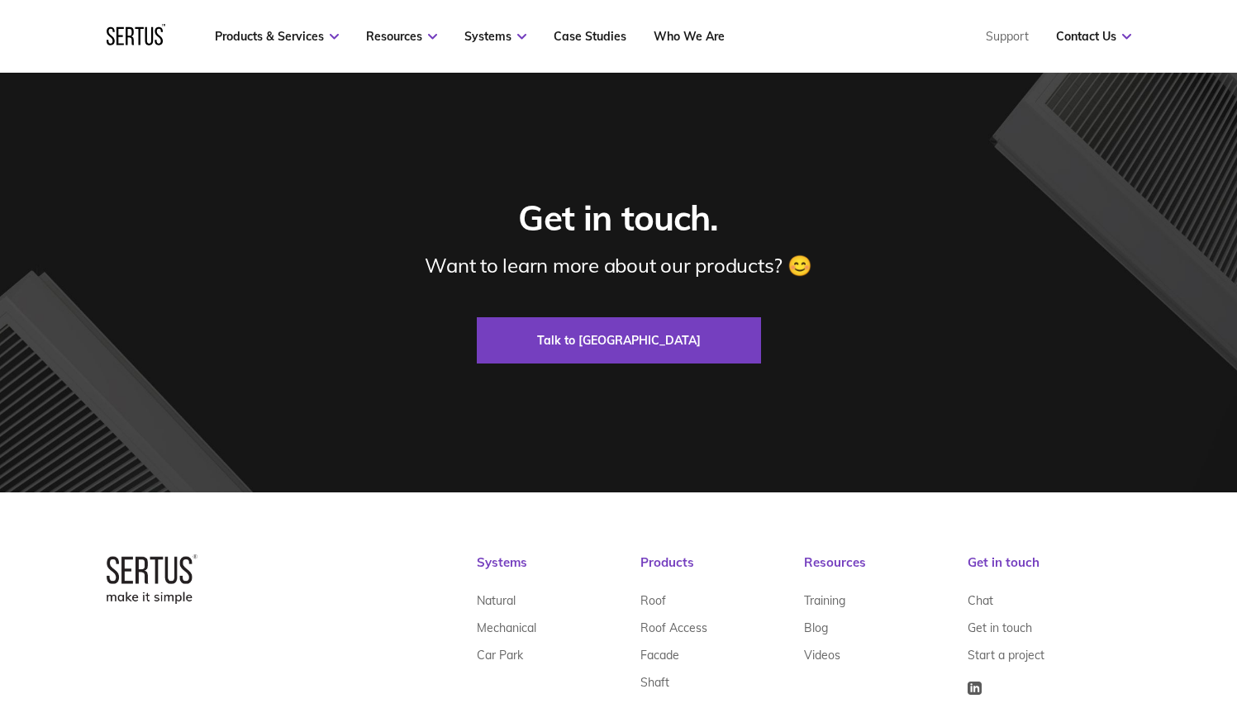
scroll to position [6625, 0]
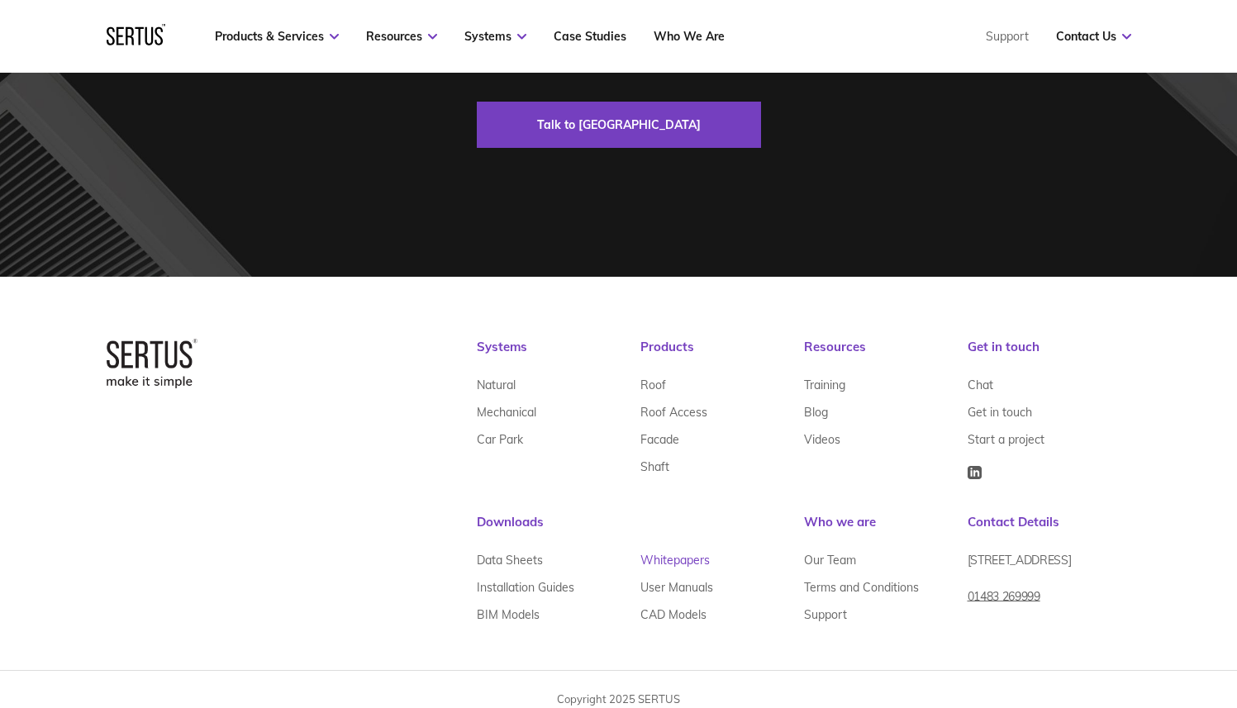
click at [678, 564] on link "Whitepapers" at bounding box center [674, 560] width 69 height 27
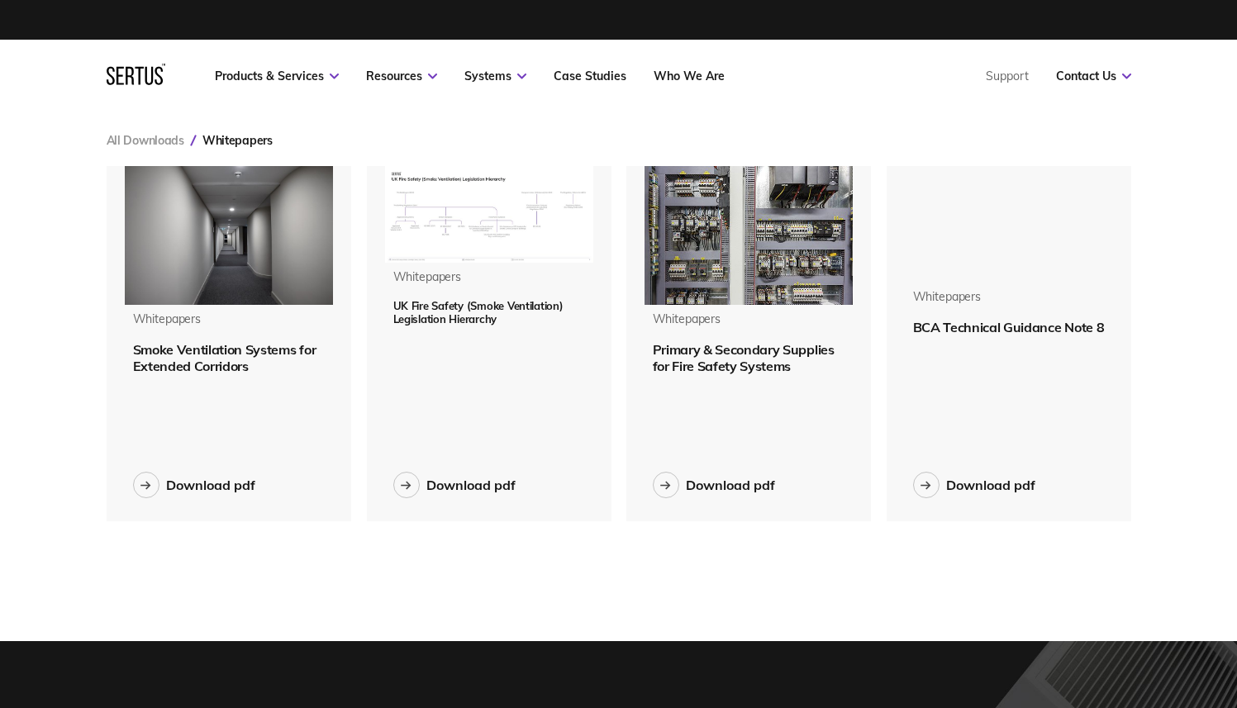
scroll to position [381, 1050]
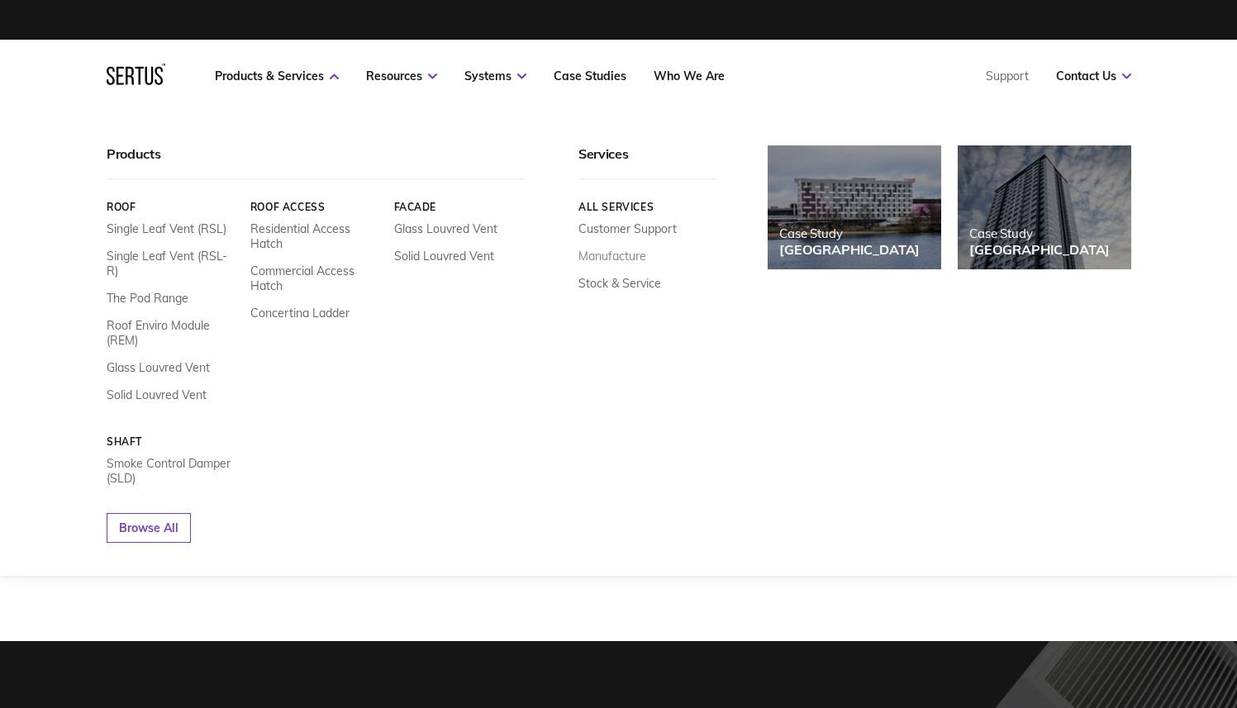
click at [613, 255] on link "Manufacture" at bounding box center [613, 256] width 68 height 15
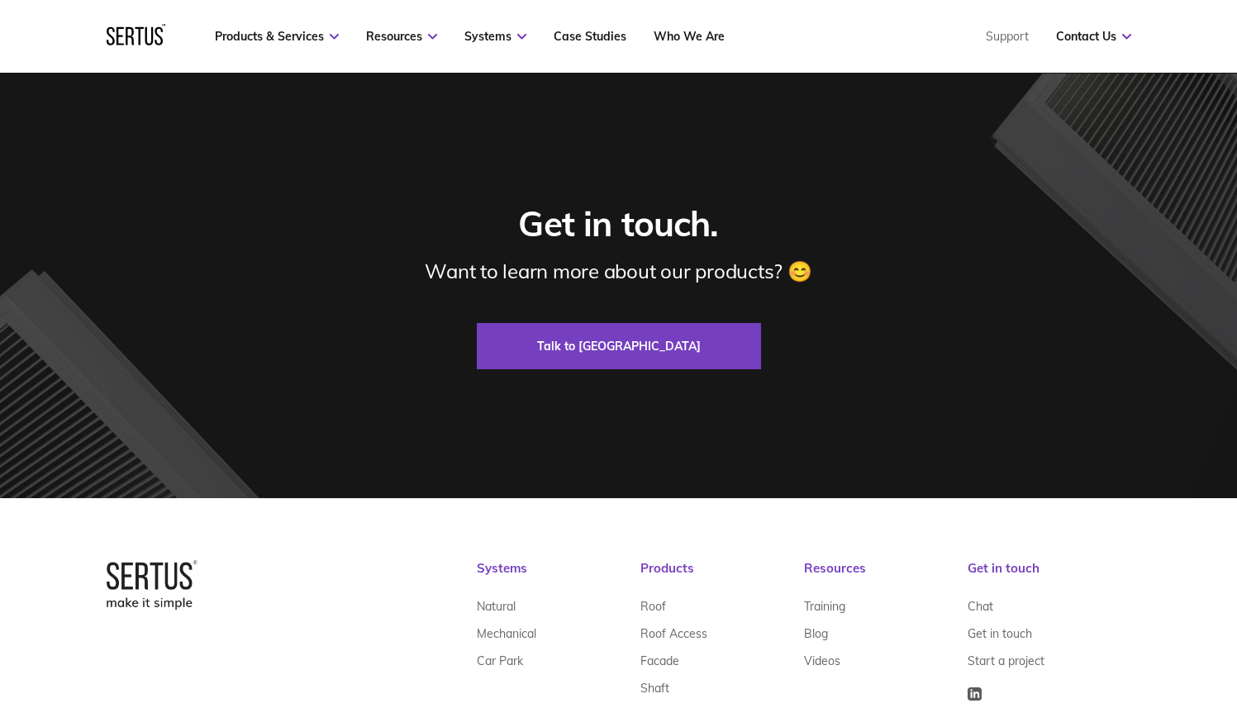
scroll to position [3778, 0]
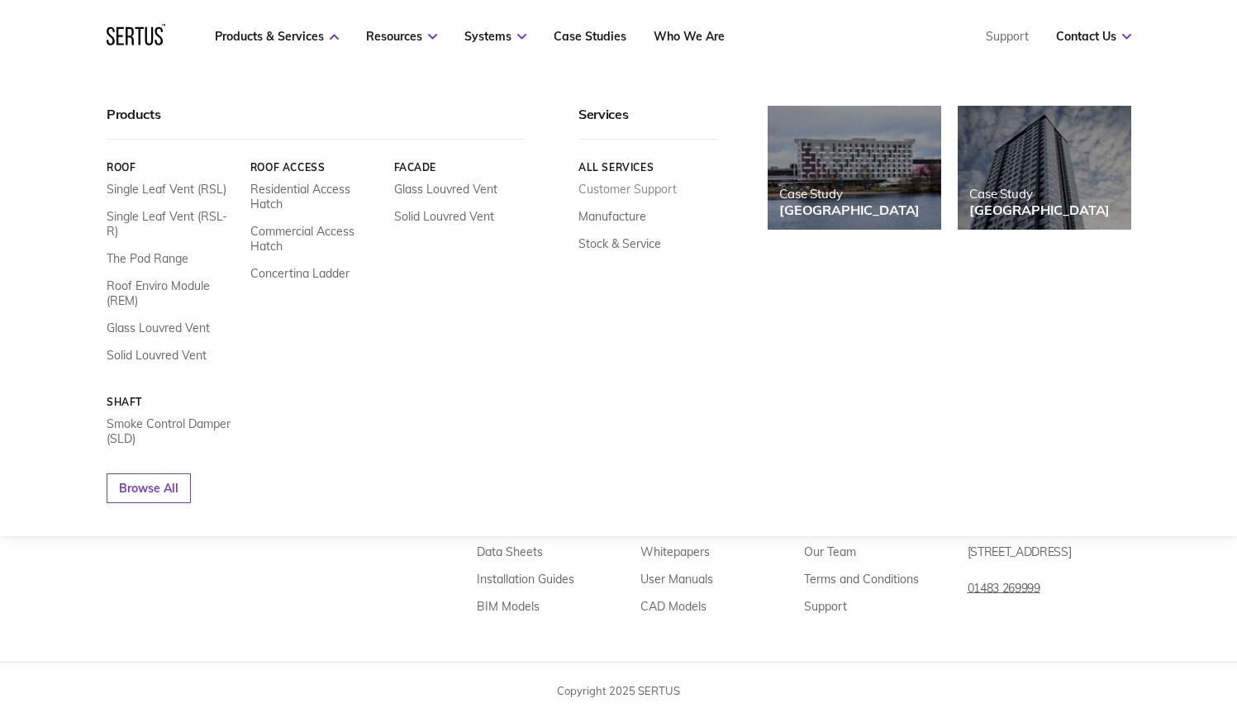
click at [645, 190] on link "Customer Support" at bounding box center [628, 189] width 98 height 15
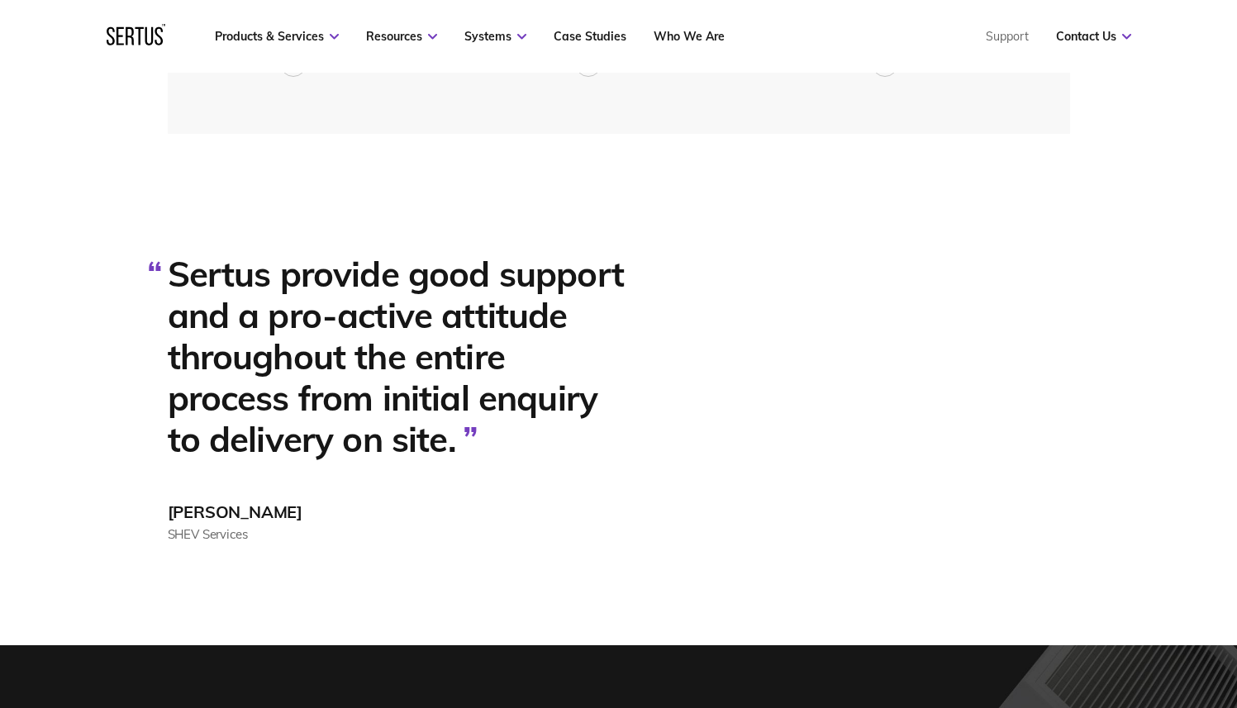
scroll to position [770, 0]
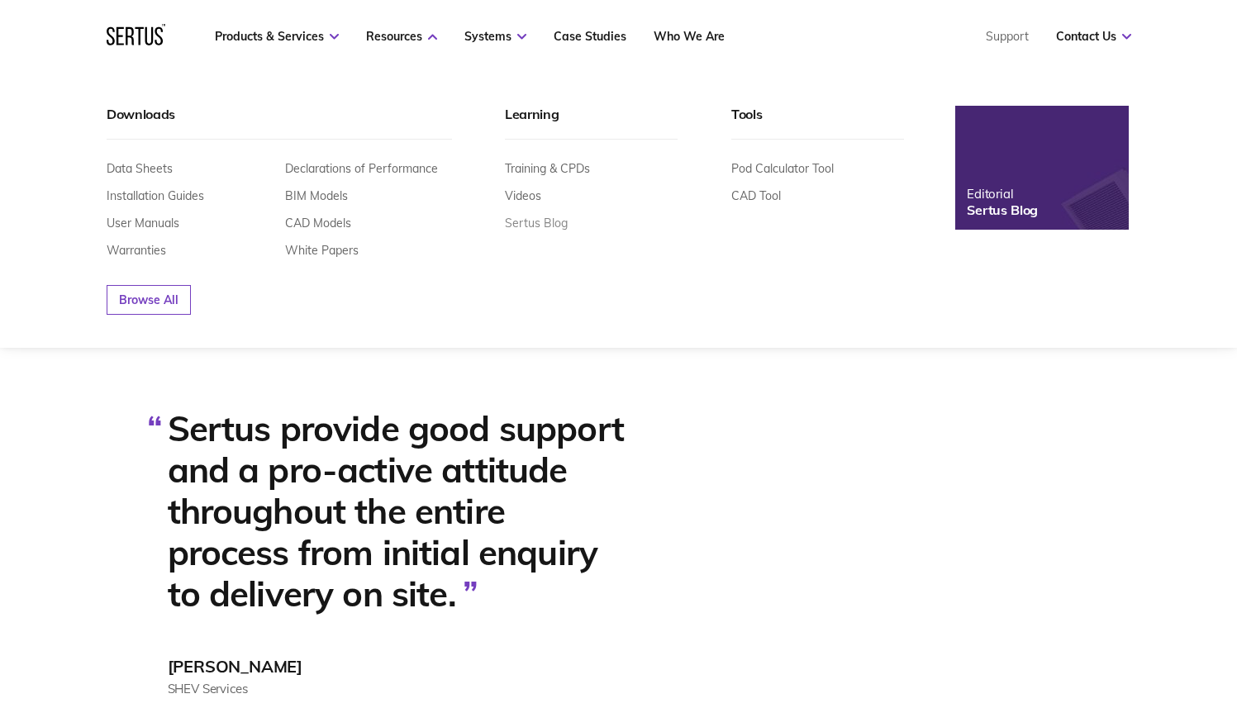
click at [536, 230] on link "Sertus Blog" at bounding box center [536, 223] width 63 height 15
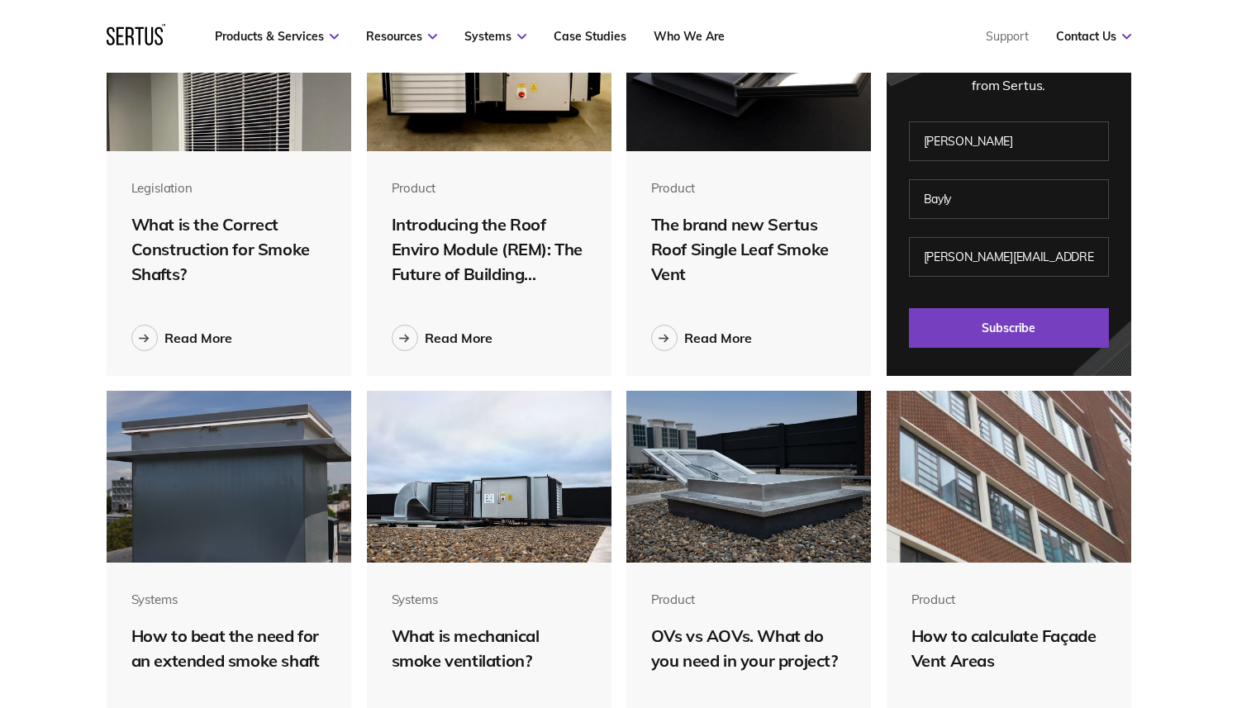
scroll to position [995, 0]
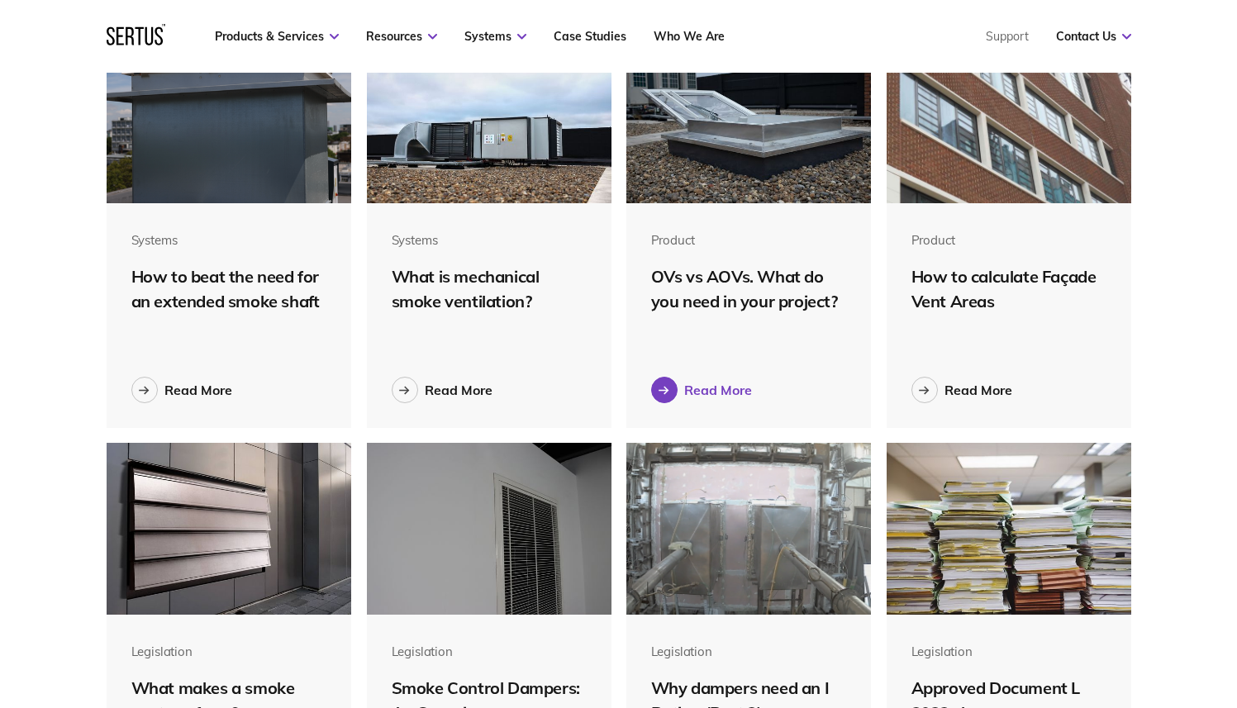
click at [717, 386] on div "Read More" at bounding box center [718, 390] width 68 height 17
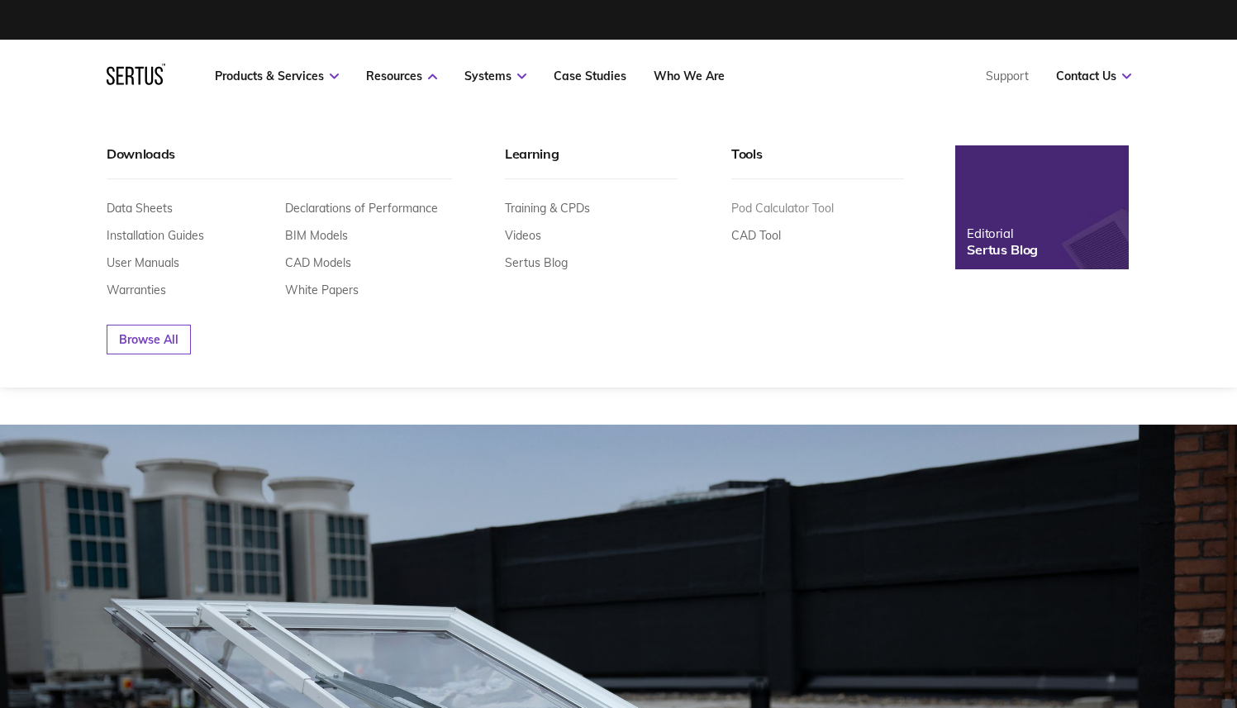
click at [792, 211] on link "Pod Calculator Tool" at bounding box center [782, 208] width 102 height 15
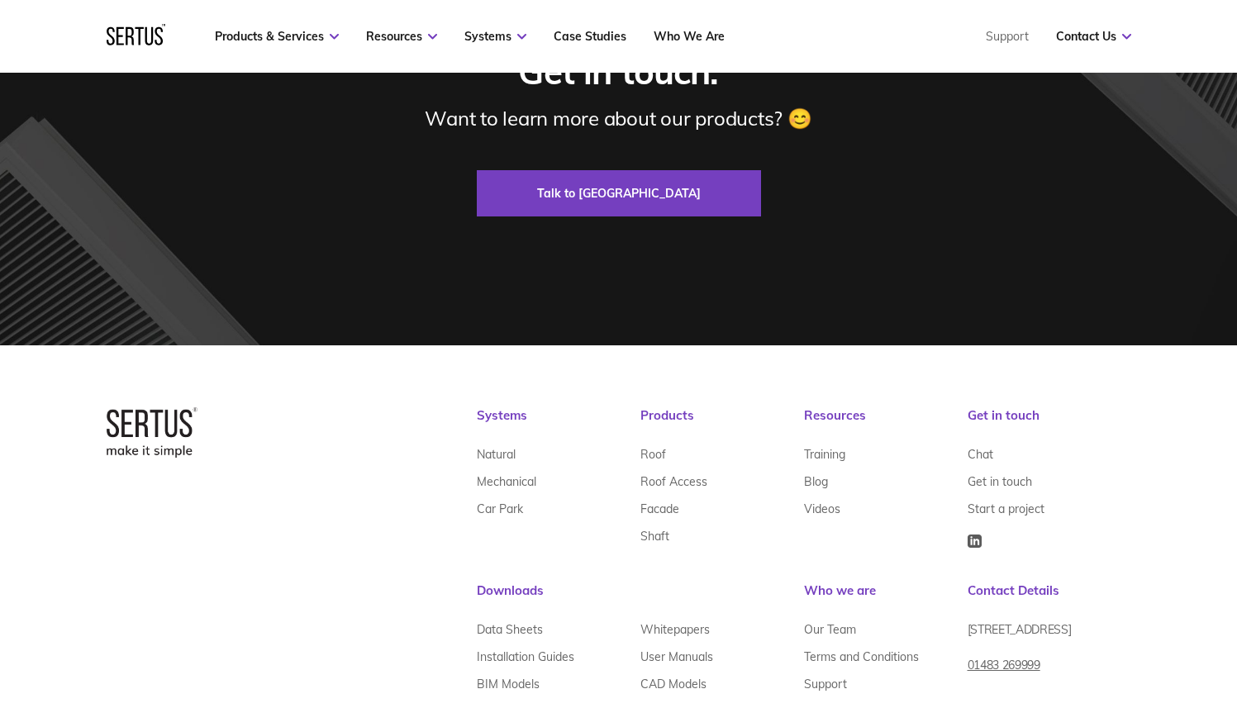
scroll to position [1601, 0]
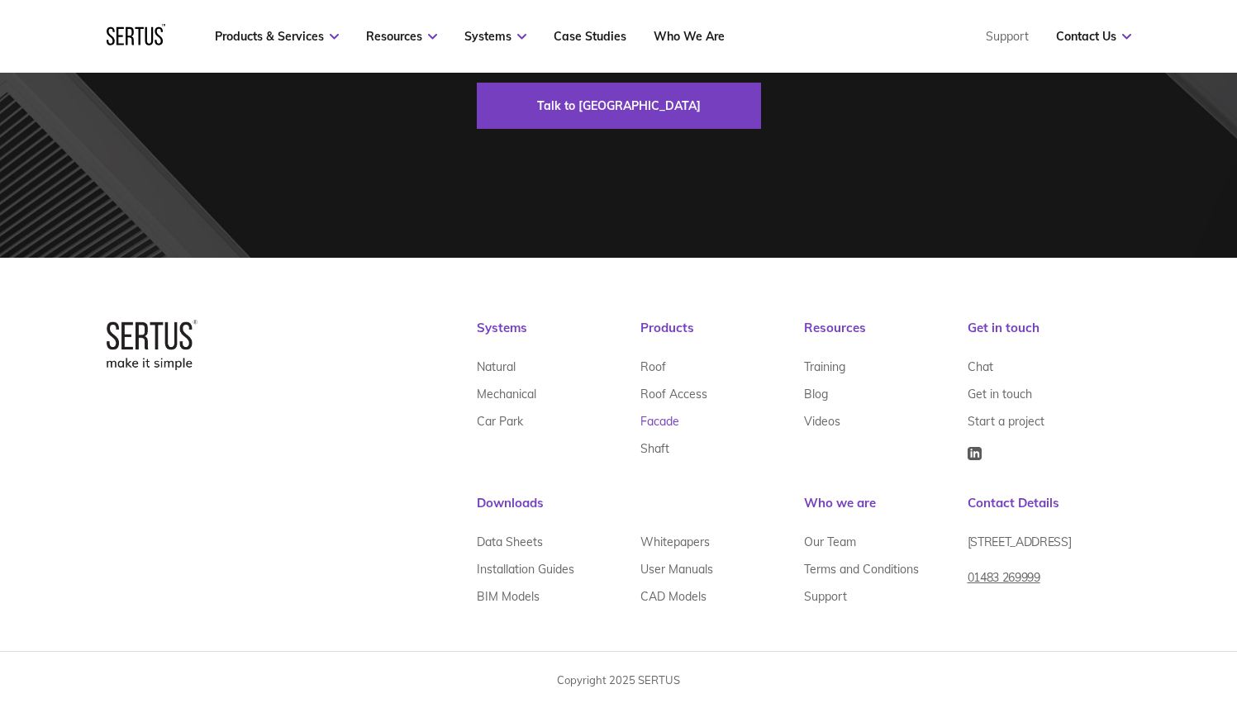
click at [669, 425] on link "Facade" at bounding box center [659, 420] width 39 height 27
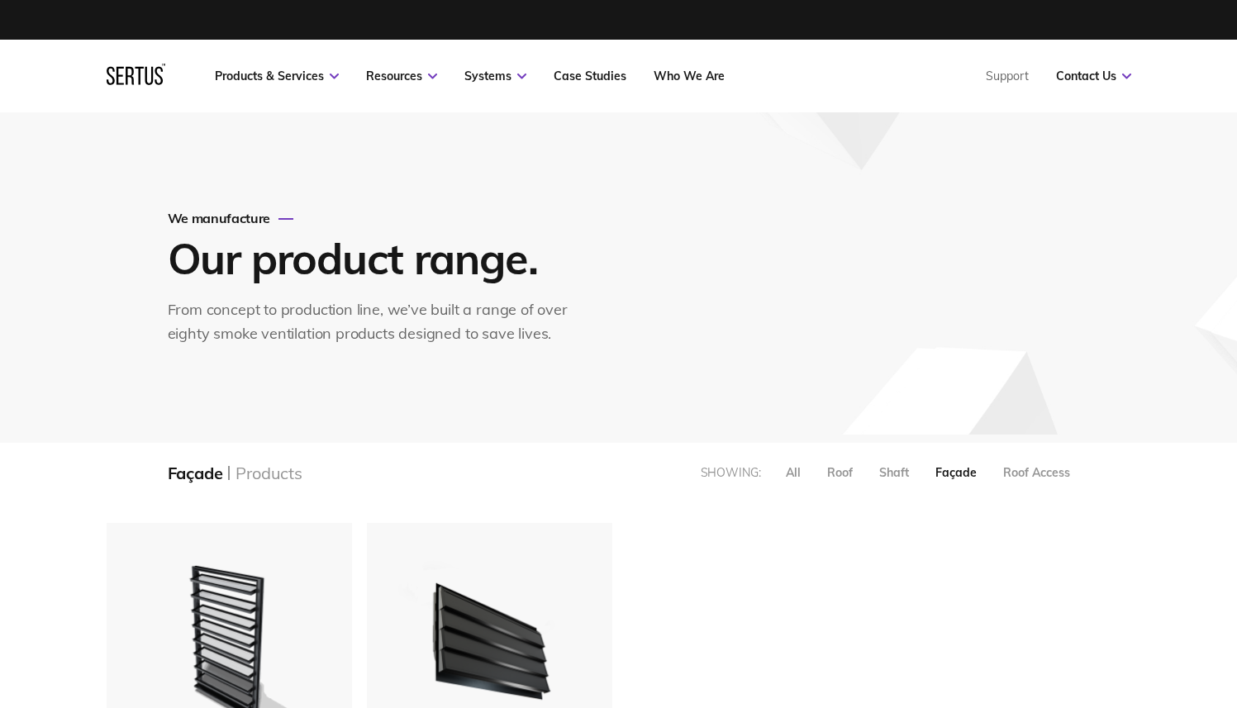
scroll to position [299, 0]
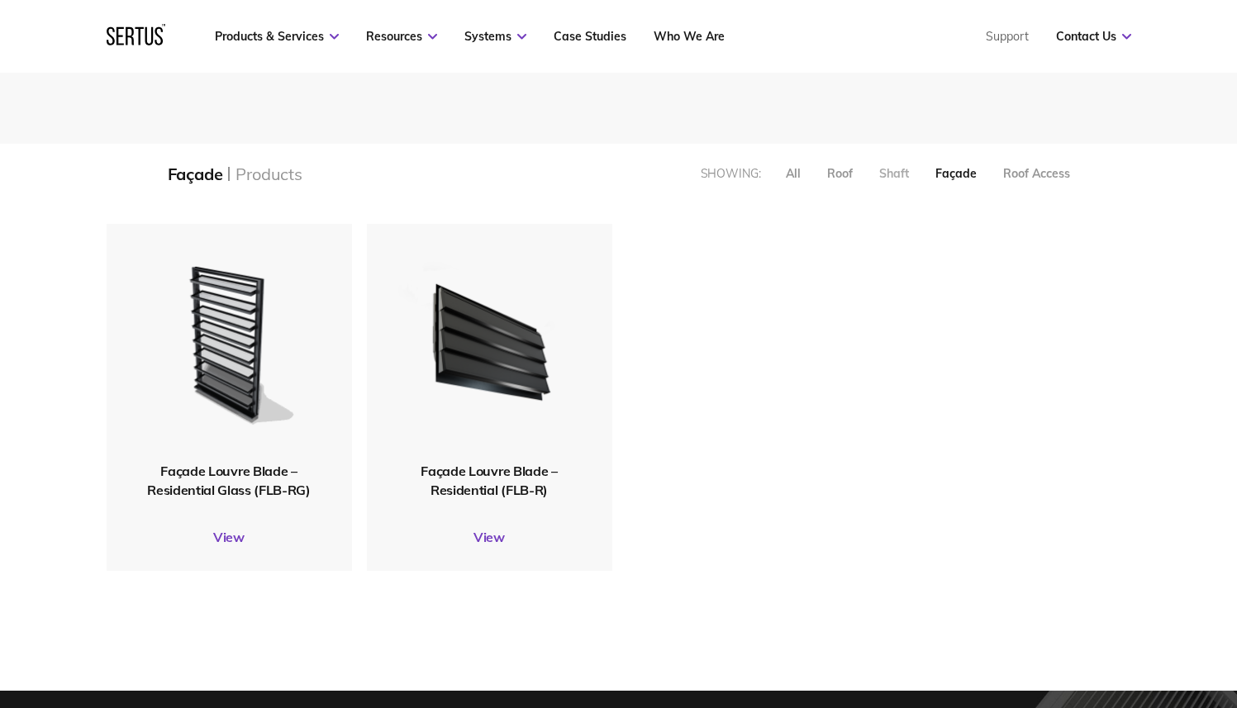
click at [903, 176] on div "Shaft" at bounding box center [894, 173] width 30 height 15
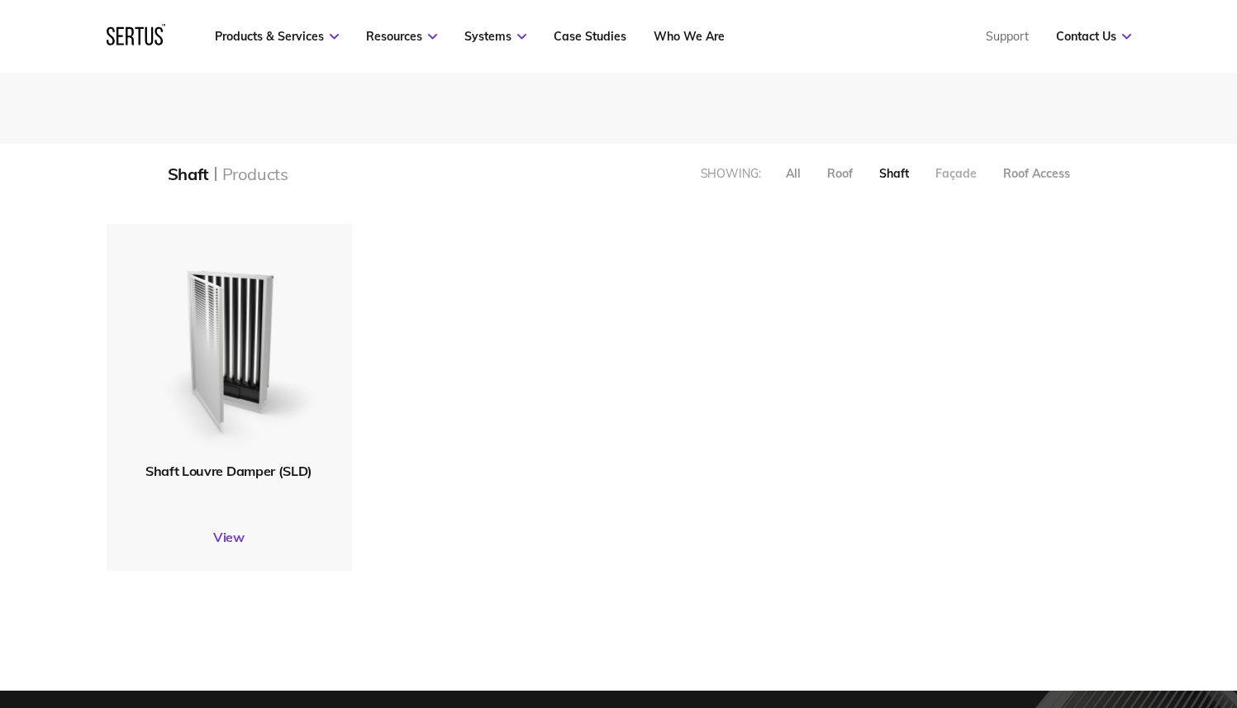
click at [950, 174] on div "Façade" at bounding box center [956, 173] width 41 height 15
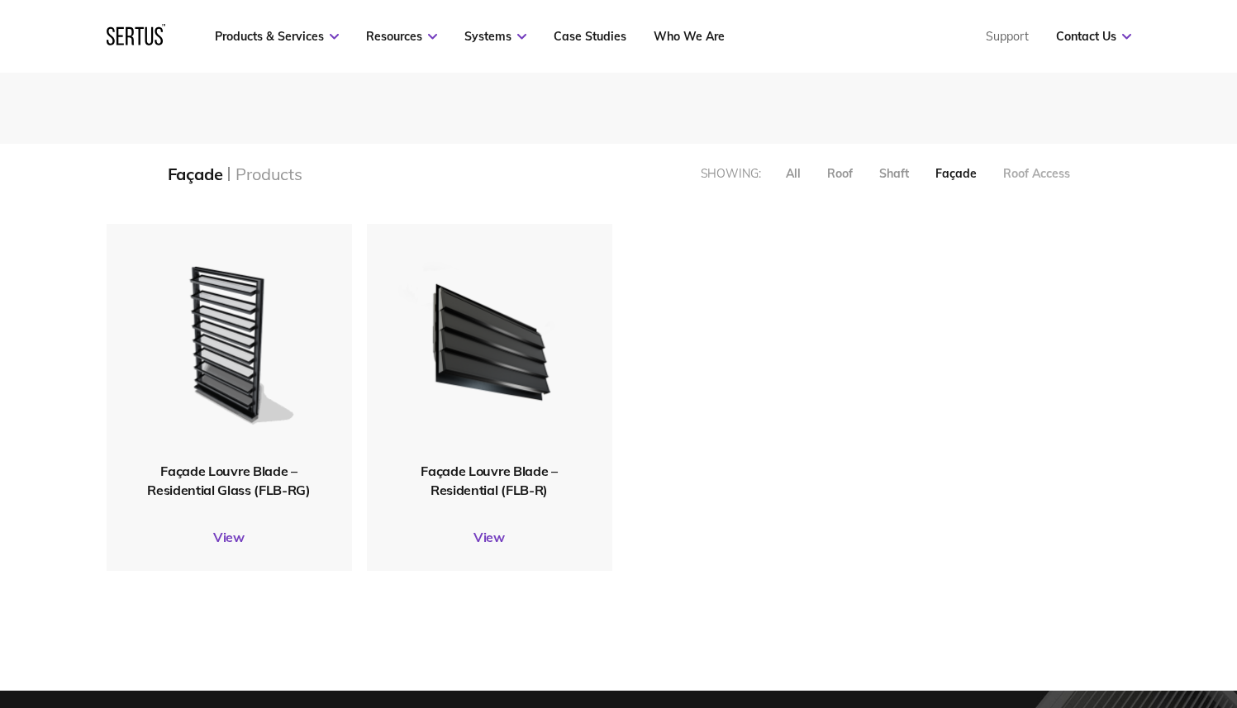
click at [1031, 177] on div "Roof Access" at bounding box center [1036, 173] width 67 height 15
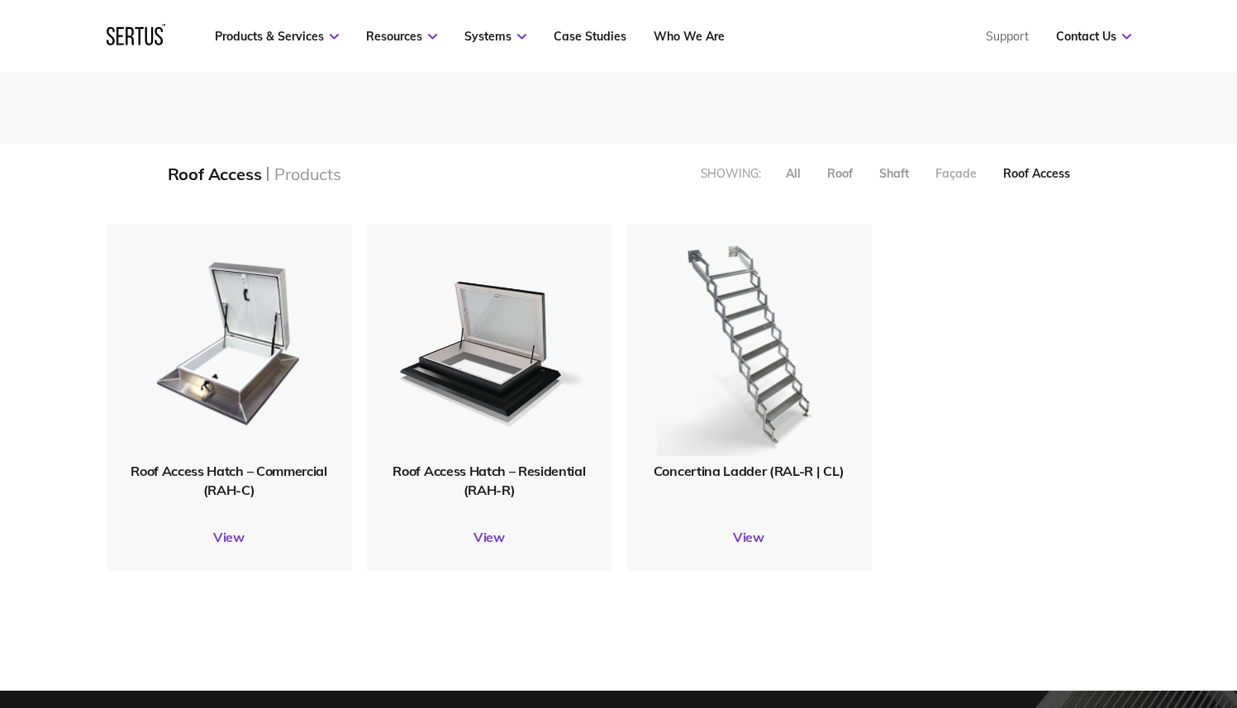
click at [950, 175] on div "Façade" at bounding box center [956, 173] width 41 height 15
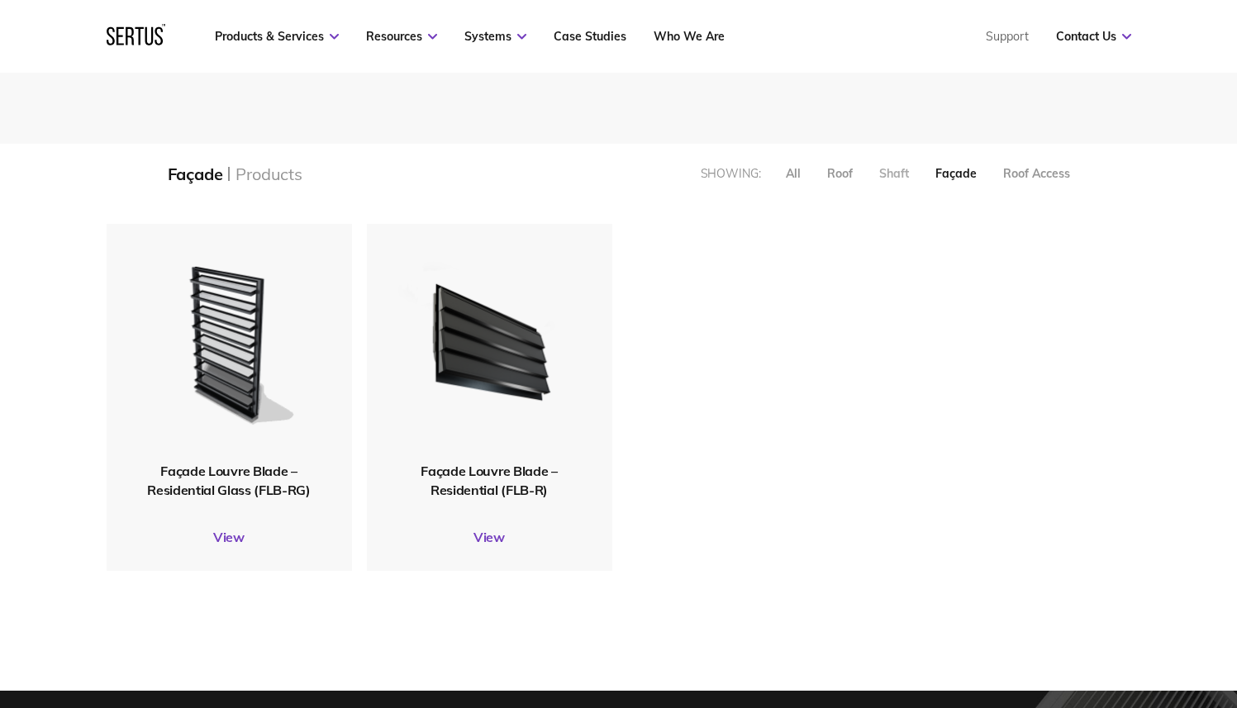
click at [879, 169] on div "Shaft" at bounding box center [894, 173] width 30 height 15
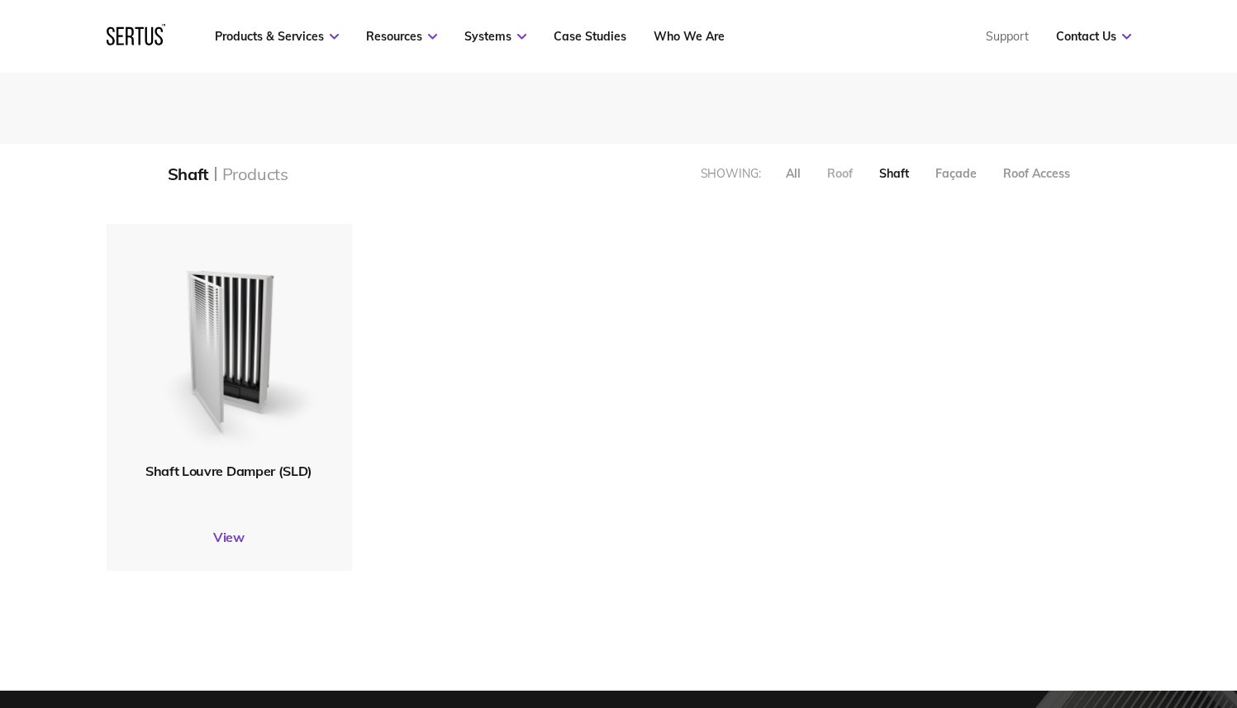
click at [841, 169] on div "Roof" at bounding box center [840, 173] width 26 height 15
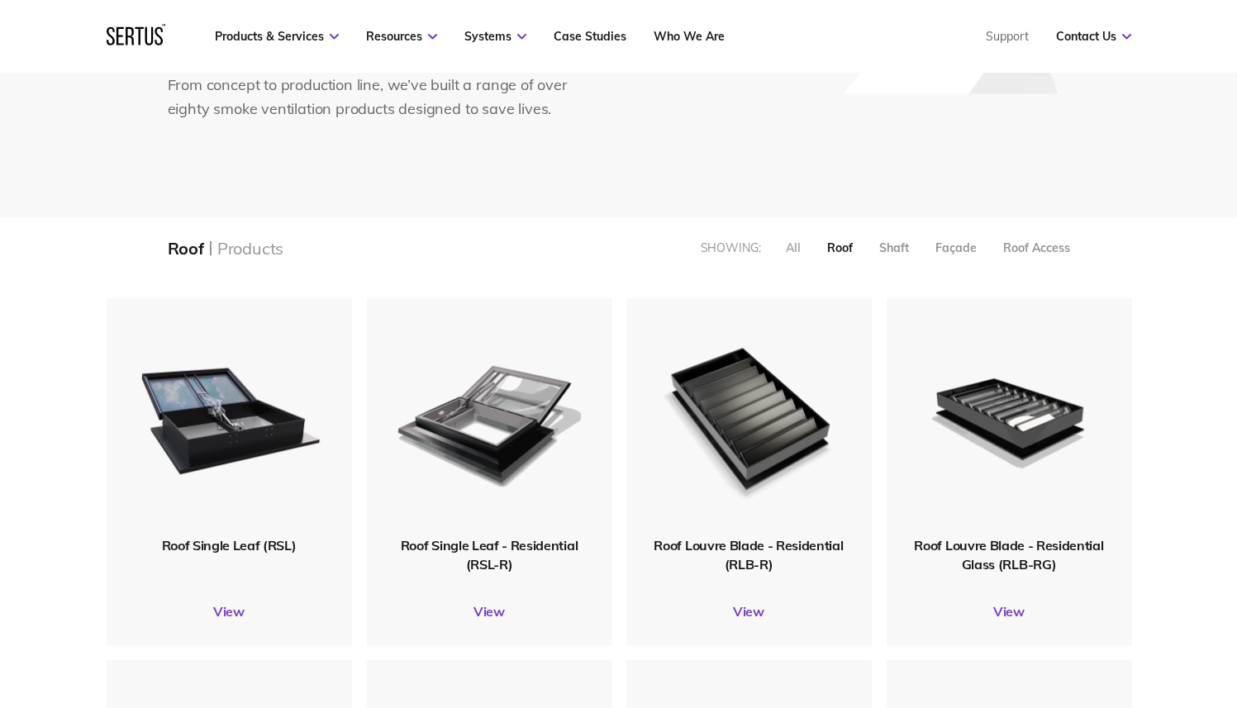
scroll to position [224, 0]
click at [798, 256] on div "All" at bounding box center [793, 248] width 15 height 15
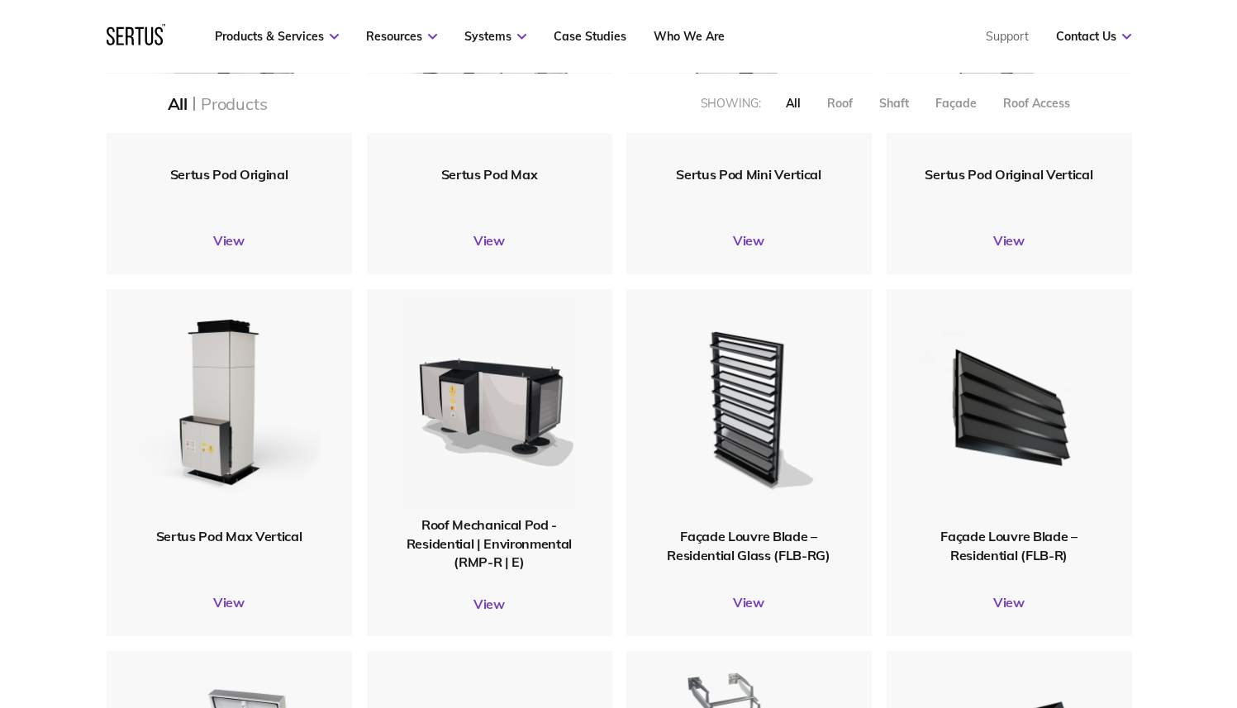
scroll to position [1445, 0]
